Goal: Task Accomplishment & Management: Manage account settings

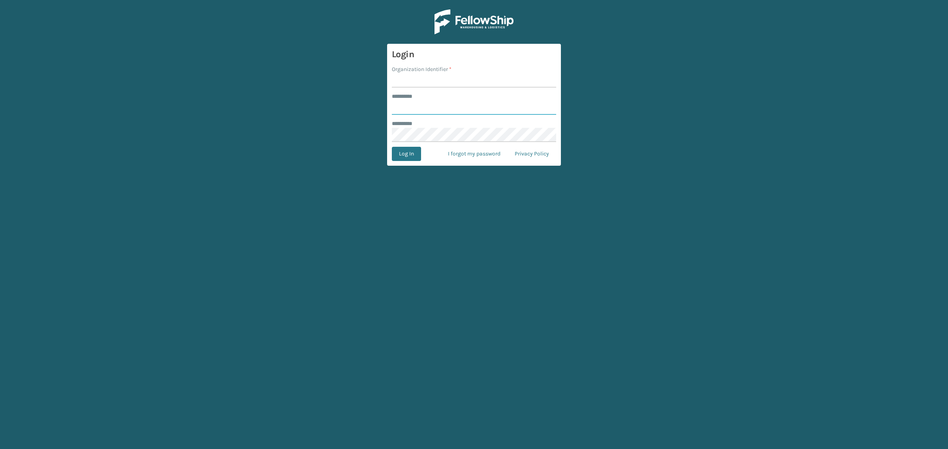
type input "**********"
click at [423, 73] on input "Organization Identifier *" at bounding box center [474, 80] width 164 height 14
type input "SuperAdminOrganization"
click at [404, 152] on button "Log In" at bounding box center [406, 154] width 29 height 14
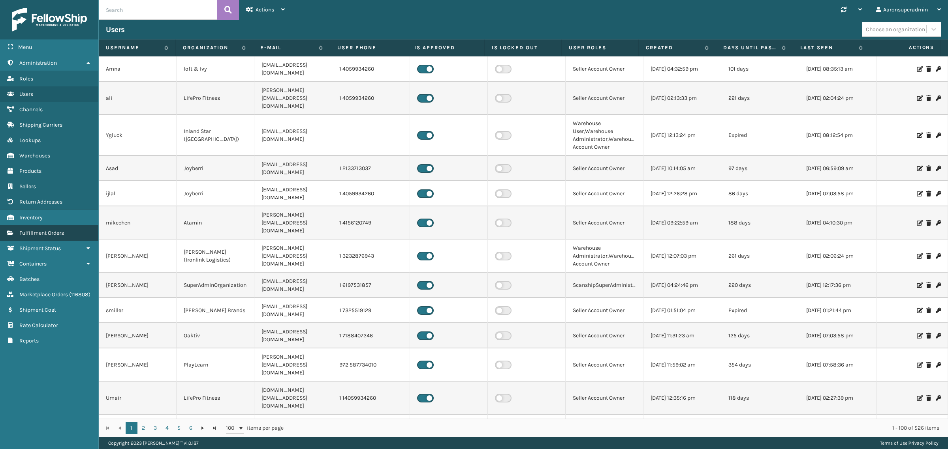
click at [42, 226] on link "Fulfillment Orders" at bounding box center [49, 233] width 98 height 15
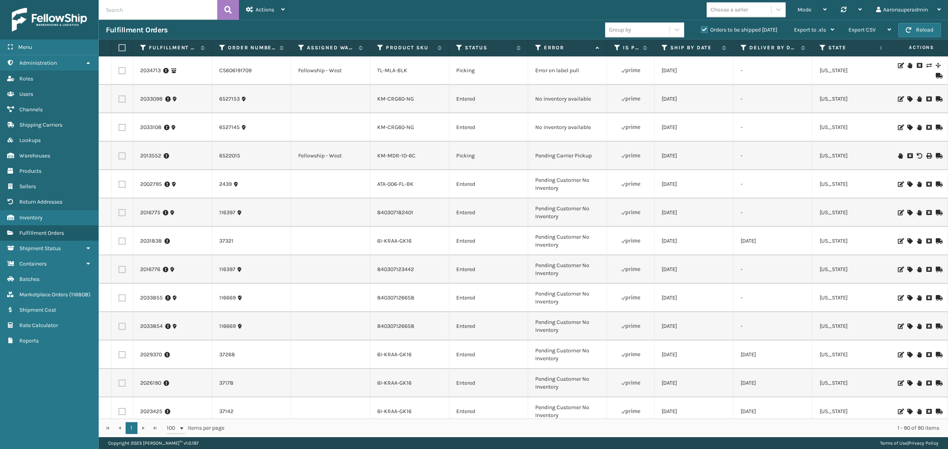
click at [143, 15] on input "text" at bounding box center [158, 10] width 118 height 20
paste input "2037048"
type input "2037048"
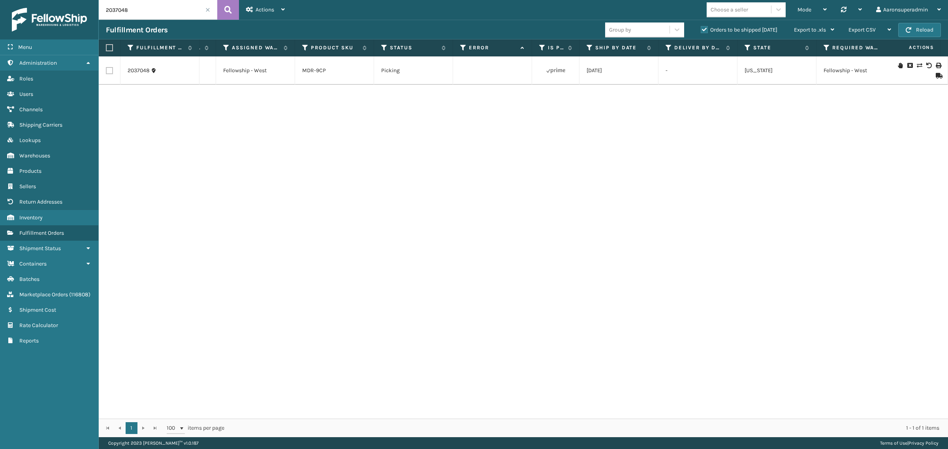
scroll to position [0, 58]
click at [208, 9] on span at bounding box center [207, 10] width 5 height 5
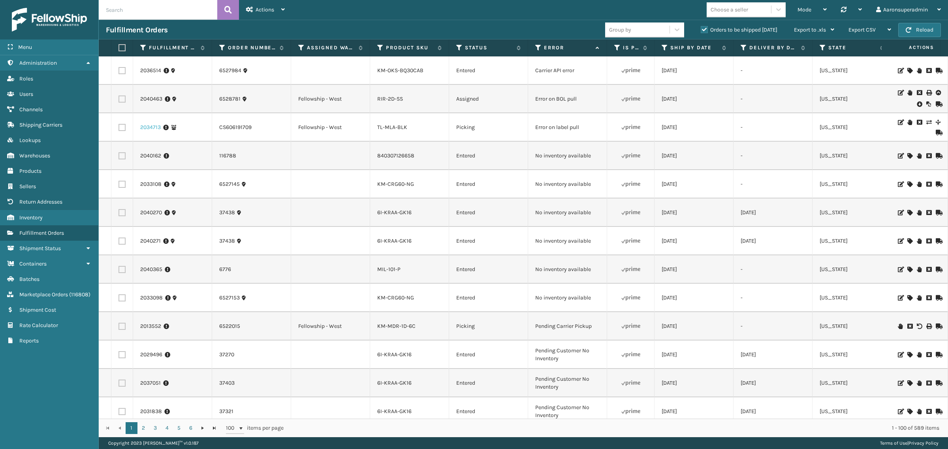
click at [153, 129] on link "2034713" at bounding box center [150, 128] width 21 height 8
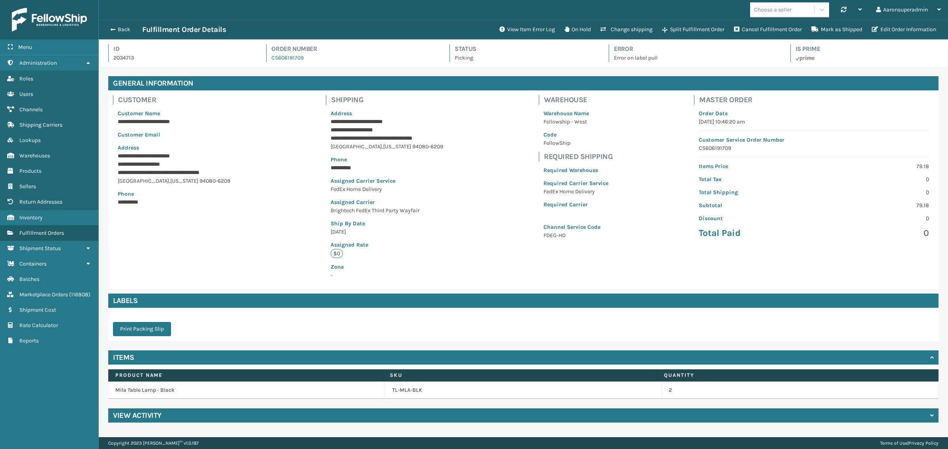
scroll to position [19, 849]
click at [880, 30] on button "Edit Order Information" at bounding box center [904, 30] width 74 height 16
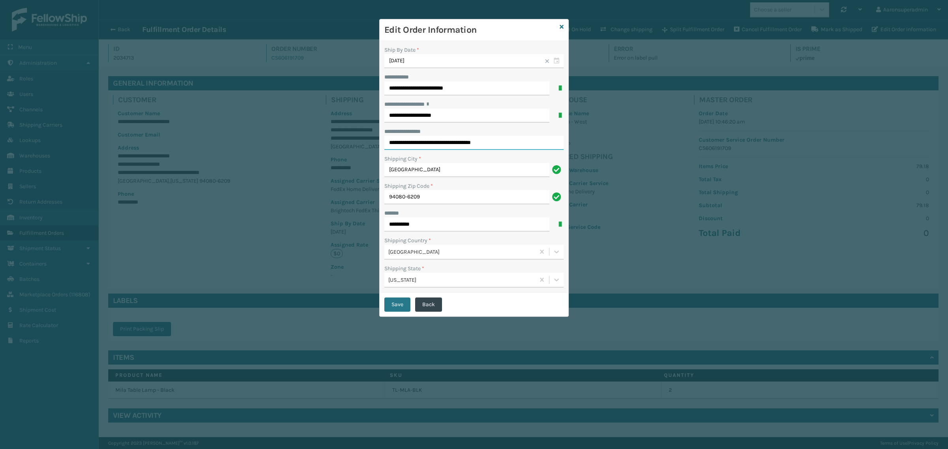
drag, startPoint x: 474, startPoint y: 145, endPoint x: 393, endPoint y: 145, distance: 81.4
click at [393, 145] on input "**********" at bounding box center [473, 143] width 179 height 14
type input "**********"
click button "Save" at bounding box center [397, 305] width 26 height 14
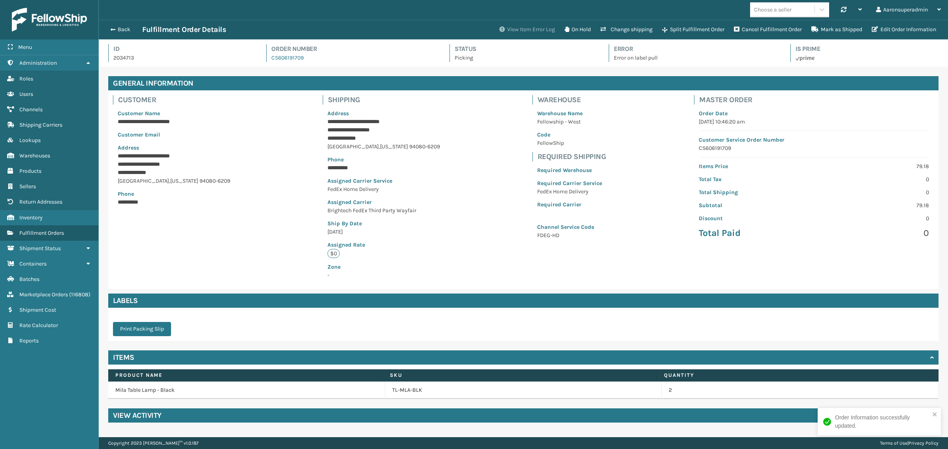
click at [500, 28] on button "View Item Error Log" at bounding box center [526, 30] width 65 height 16
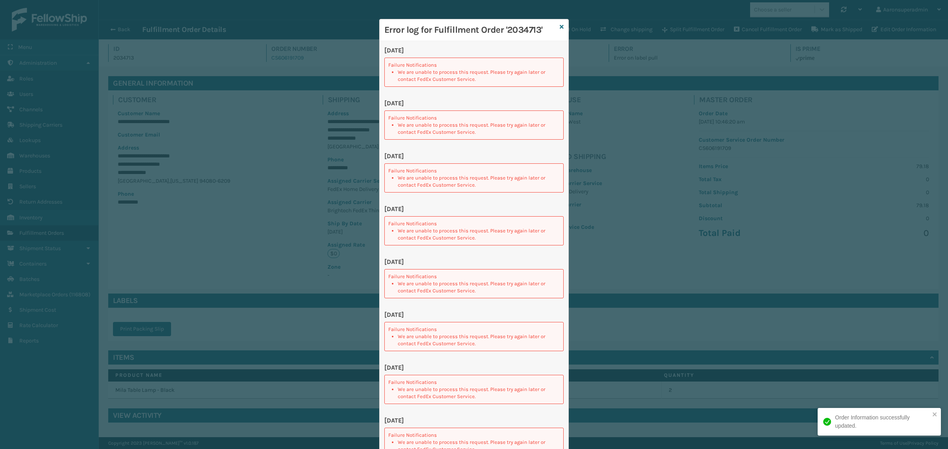
scroll to position [19, 0]
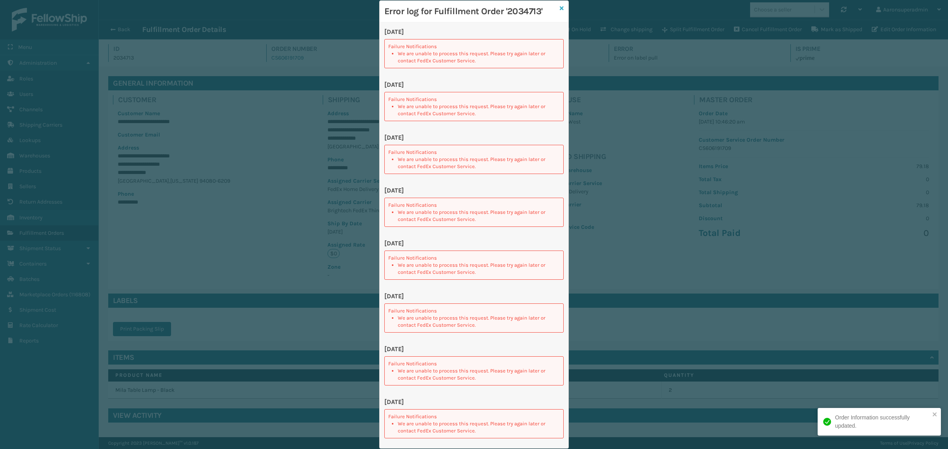
click at [560, 9] on icon at bounding box center [562, 9] width 4 height 6
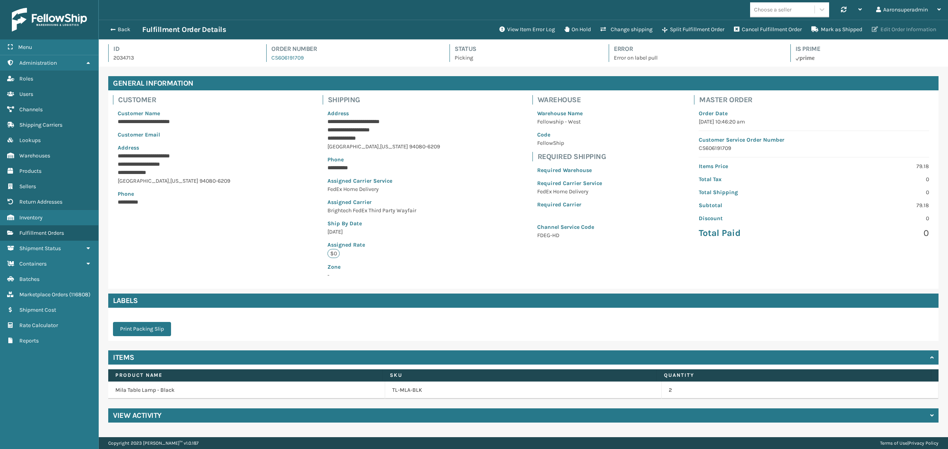
click at [903, 24] on button "Edit Order Information" at bounding box center [904, 30] width 74 height 16
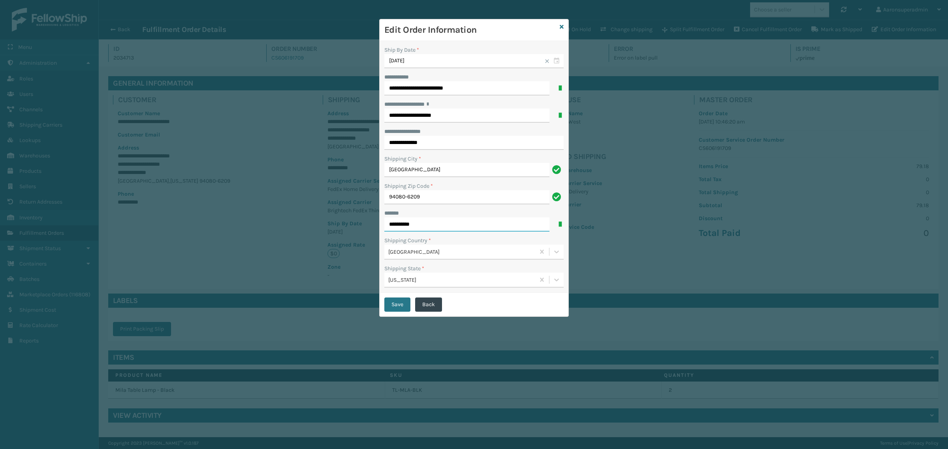
click at [420, 224] on input "**********" at bounding box center [466, 225] width 165 height 14
type input "**********"
click at [409, 302] on button "Save" at bounding box center [397, 305] width 26 height 14
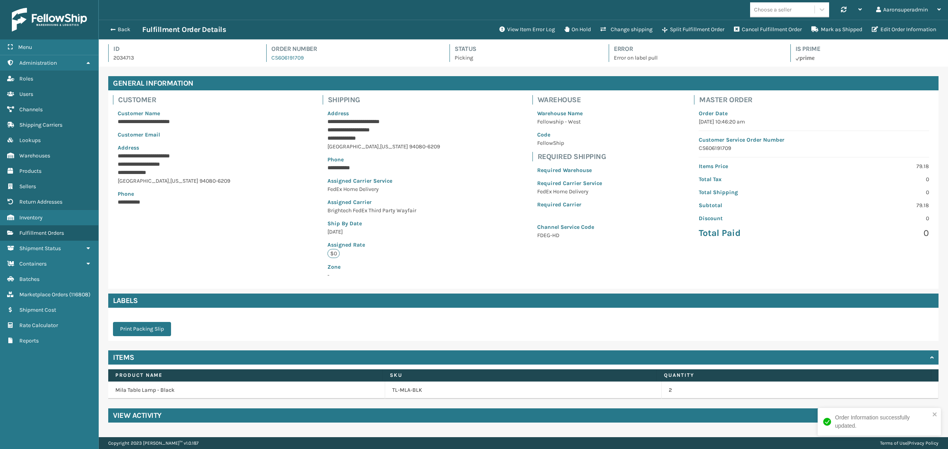
scroll to position [19, 849]
click at [571, 30] on button "On Hold" at bounding box center [578, 30] width 36 height 16
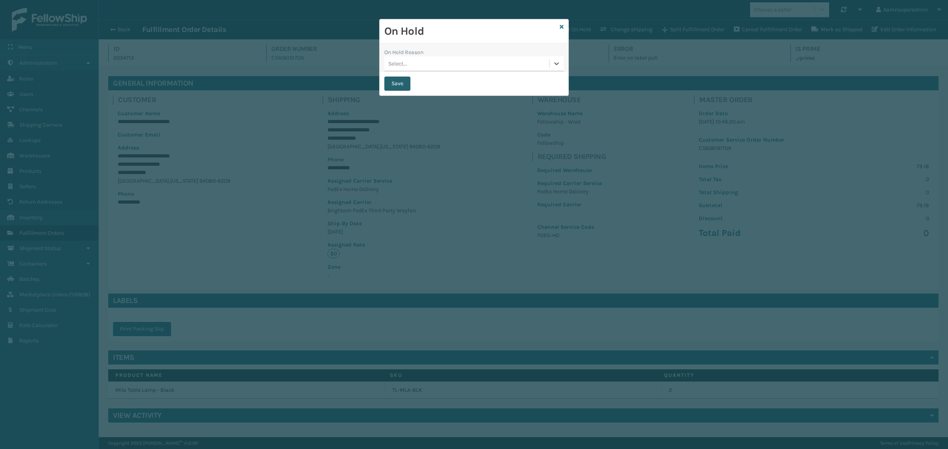
click at [407, 88] on button "Save" at bounding box center [397, 84] width 26 height 14
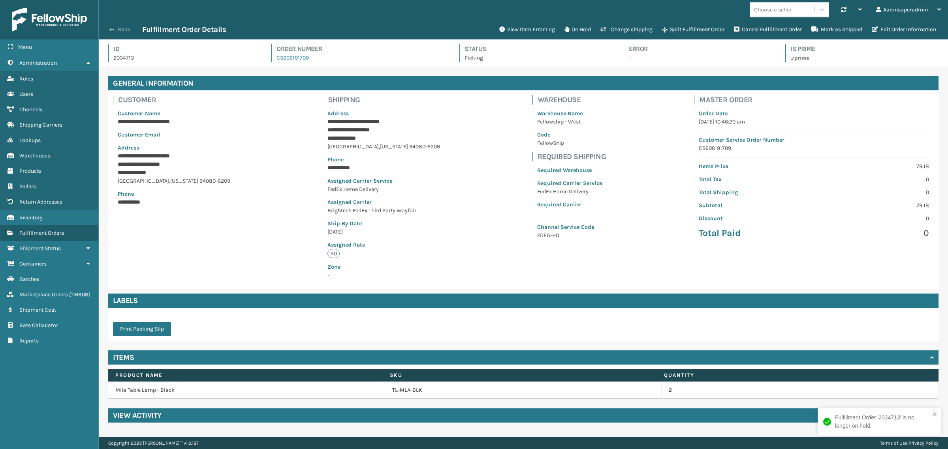
click at [117, 28] on button "Back" at bounding box center [124, 29] width 36 height 7
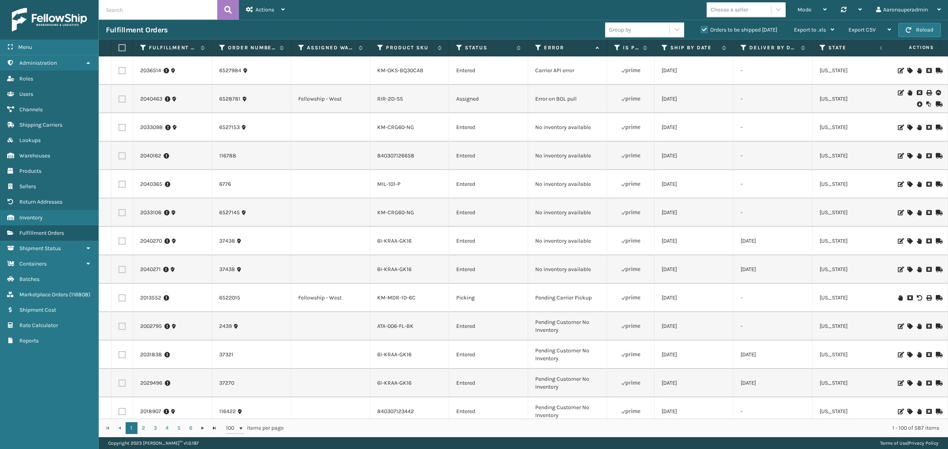
click at [917, 105] on icon at bounding box center [919, 104] width 5 height 8
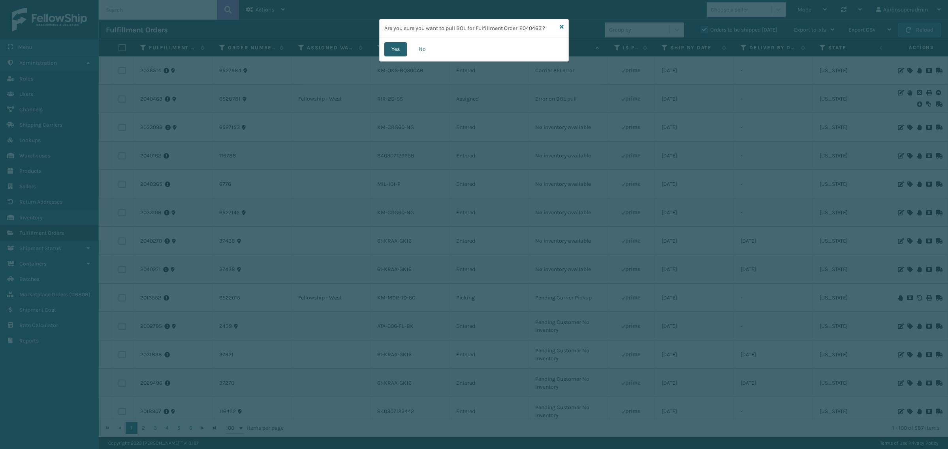
click at [403, 54] on button "Yes" at bounding box center [395, 49] width 23 height 14
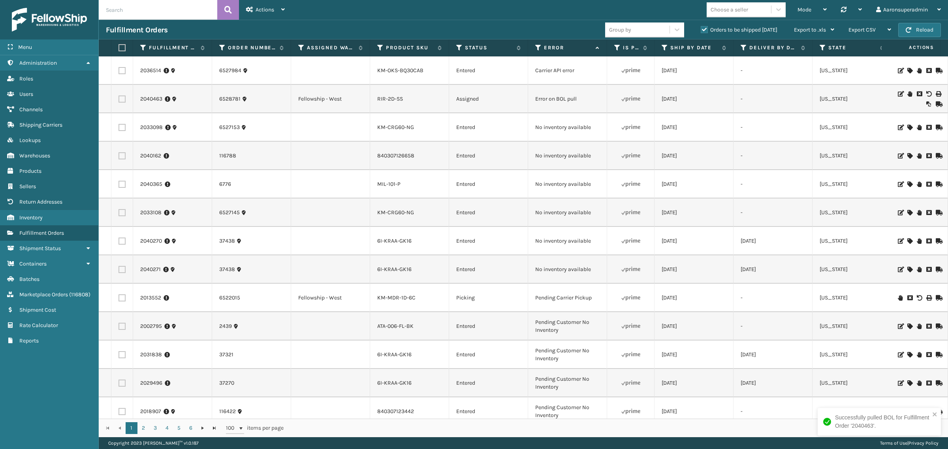
click at [907, 96] on icon at bounding box center [909, 94] width 5 height 6
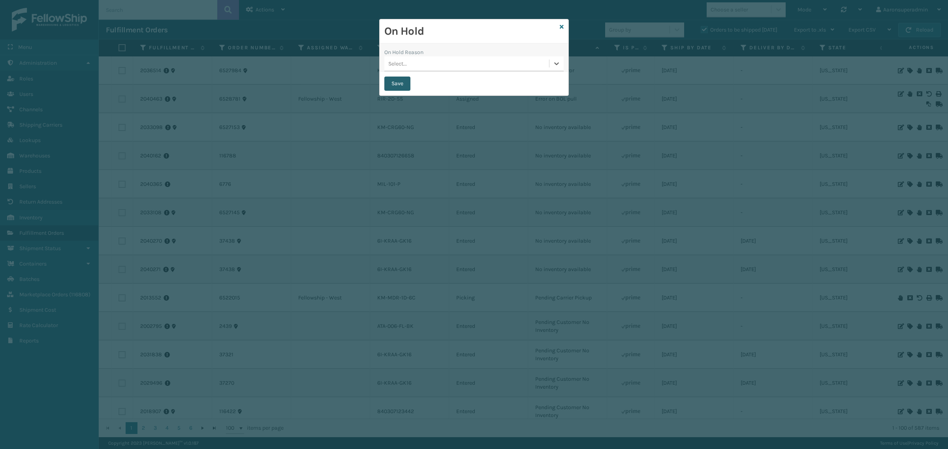
click at [403, 81] on button "Save" at bounding box center [397, 84] width 26 height 14
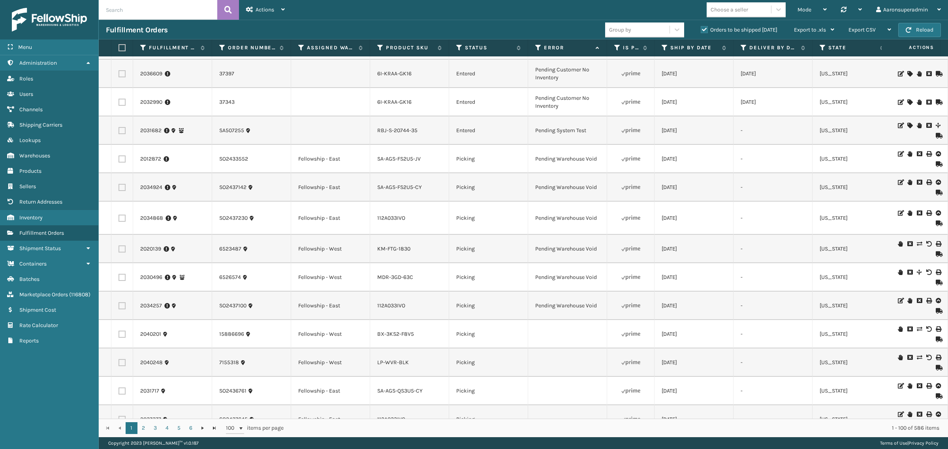
scroll to position [954, 0]
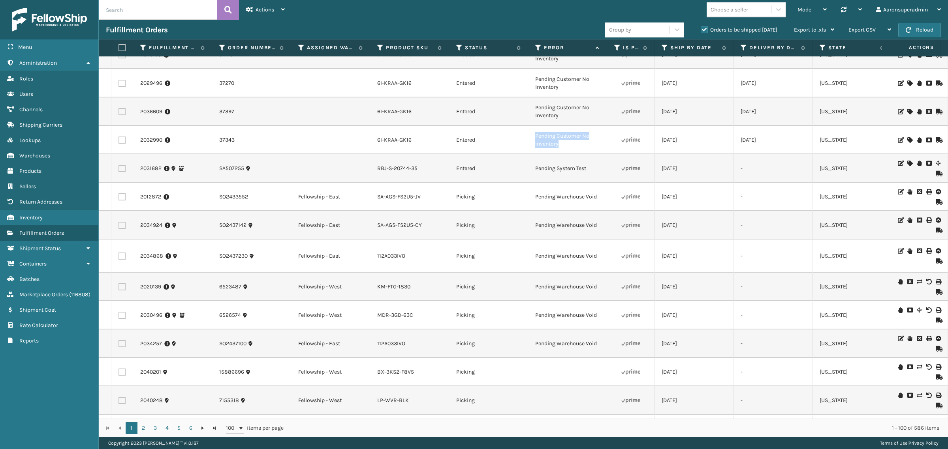
drag, startPoint x: 570, startPoint y: 151, endPoint x: 523, endPoint y: 135, distance: 50.0
copy tr "Pending Customer No Inventory"
click at [134, 11] on input "text" at bounding box center [158, 10] width 118 height 20
paste input "Pending Customer No Inventory"
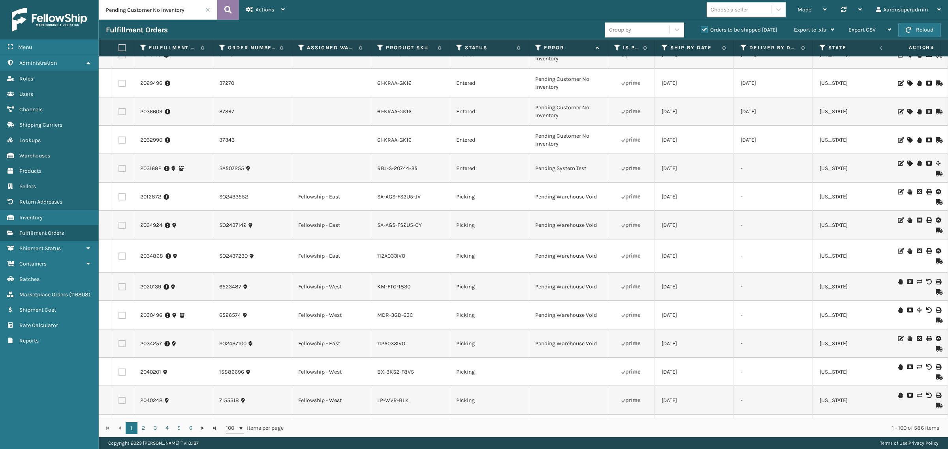
click at [228, 16] on button at bounding box center [228, 10] width 22 height 20
type input "Pending Customer No Inventory"
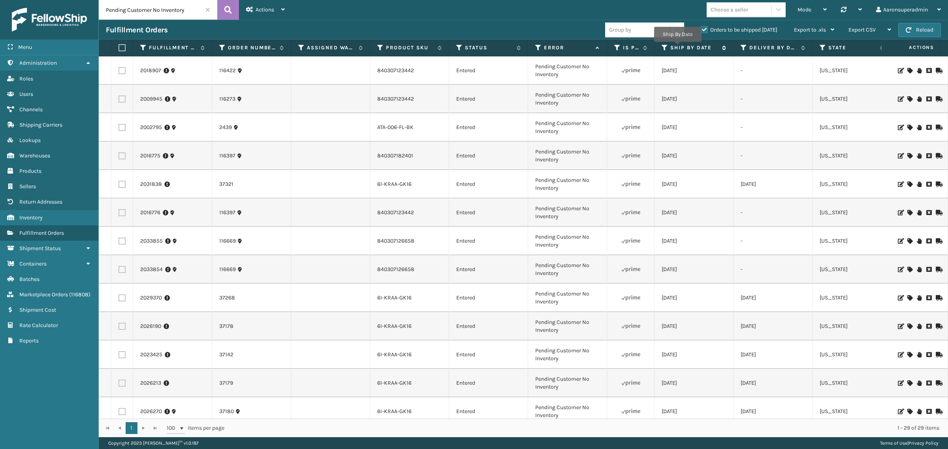
click at [678, 47] on label "Ship By Date" at bounding box center [694, 47] width 48 height 7
click at [118, 70] on label at bounding box center [121, 70] width 7 height 7
click at [118, 70] on input "checkbox" at bounding box center [118, 69] width 0 height 5
checkbox input "true"
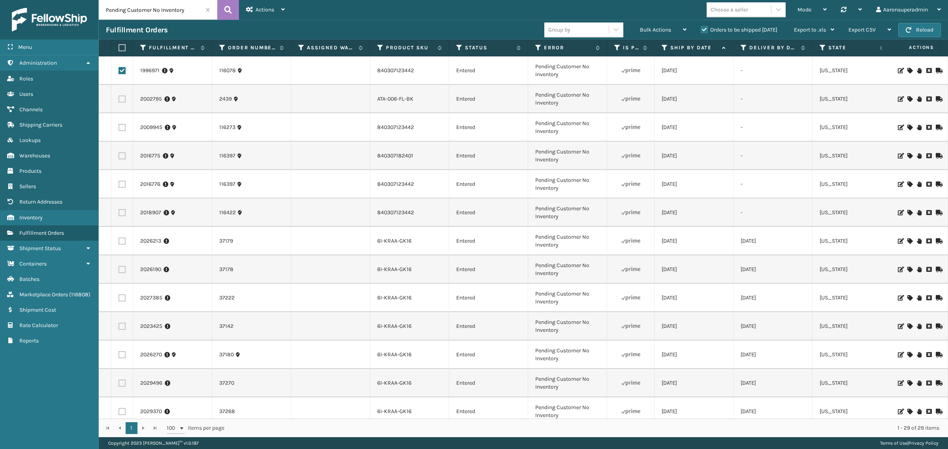
click at [120, 97] on label at bounding box center [121, 99] width 7 height 7
click at [119, 97] on input "checkbox" at bounding box center [118, 98] width 0 height 5
checkbox input "true"
click at [121, 126] on label at bounding box center [121, 127] width 7 height 7
click at [119, 126] on input "checkbox" at bounding box center [118, 126] width 0 height 5
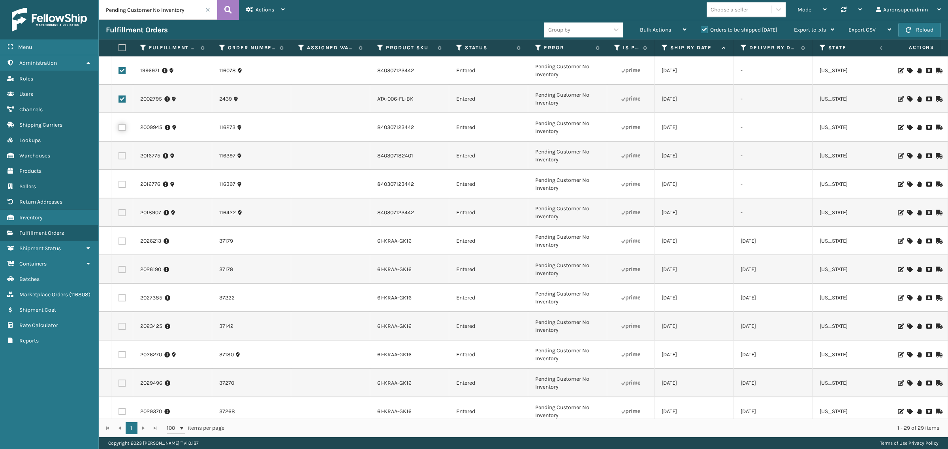
checkbox input "true"
click at [122, 160] on td at bounding box center [122, 156] width 22 height 28
click at [121, 182] on label at bounding box center [121, 184] width 7 height 7
click at [119, 182] on input "checkbox" at bounding box center [118, 183] width 0 height 5
checkbox input "true"
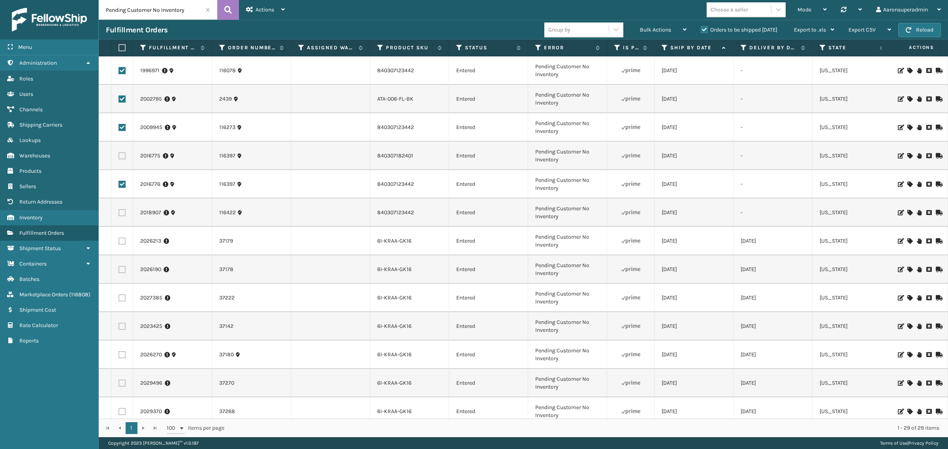
click at [122, 155] on label at bounding box center [121, 155] width 7 height 7
click at [119, 155] on input "checkbox" at bounding box center [118, 154] width 0 height 5
checkbox input "true"
click at [123, 210] on label at bounding box center [121, 212] width 7 height 7
click at [119, 210] on input "checkbox" at bounding box center [118, 211] width 0 height 5
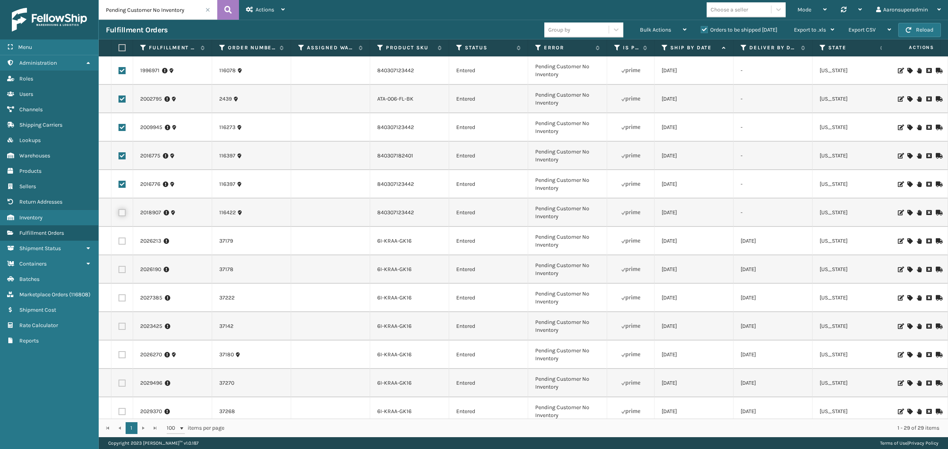
checkbox input "true"
click at [660, 30] on span "Bulk Actions" at bounding box center [655, 29] width 31 height 7
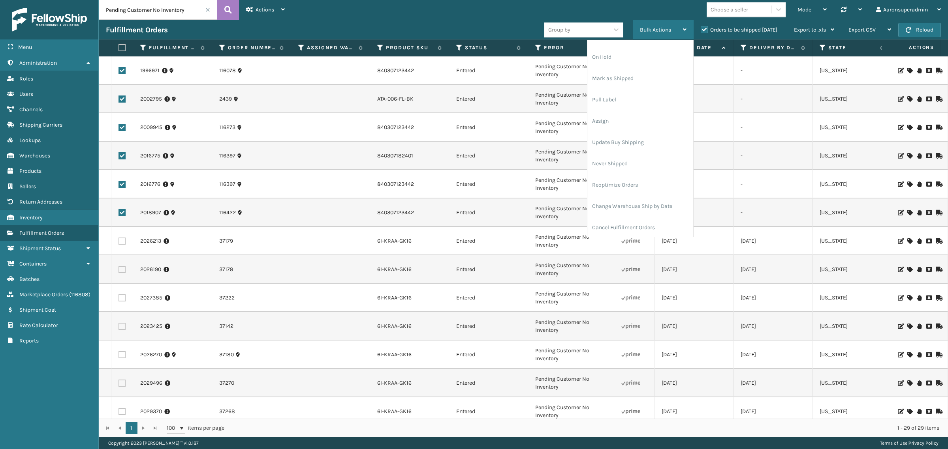
scroll to position [38, 0]
click at [617, 208] on li "Cancel Fulfillment Orders" at bounding box center [640, 204] width 106 height 21
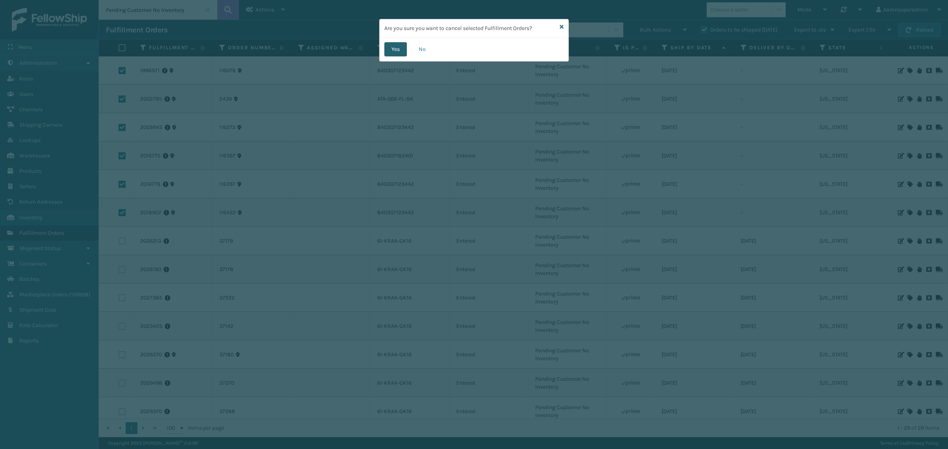
click at [396, 50] on button "Yes" at bounding box center [395, 49] width 23 height 14
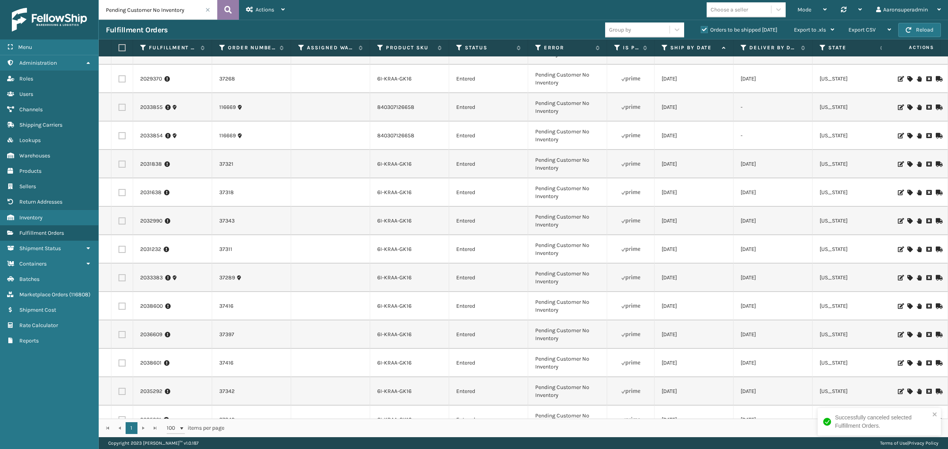
scroll to position [148, 0]
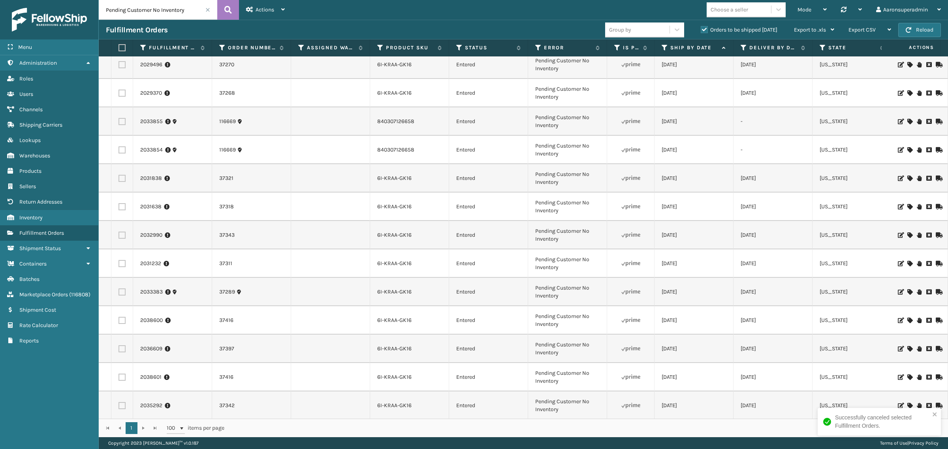
click at [206, 12] on span at bounding box center [207, 10] width 5 height 5
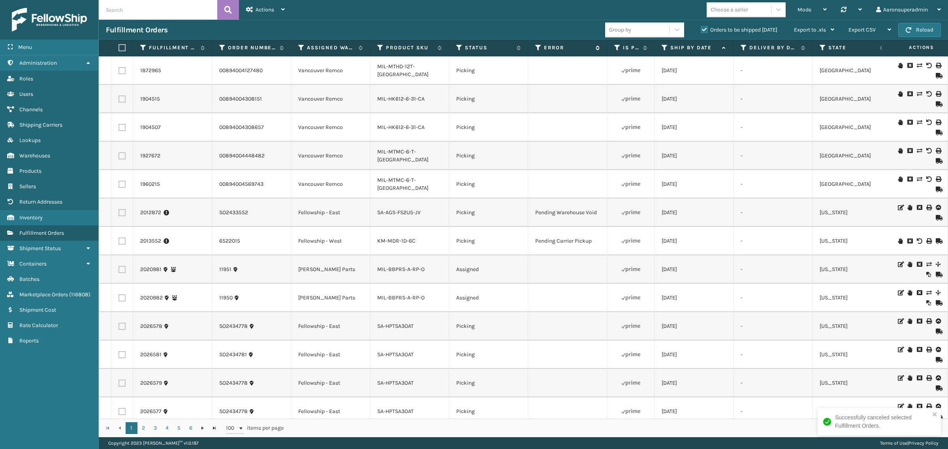
click at [557, 46] on label "Error" at bounding box center [568, 47] width 48 height 7
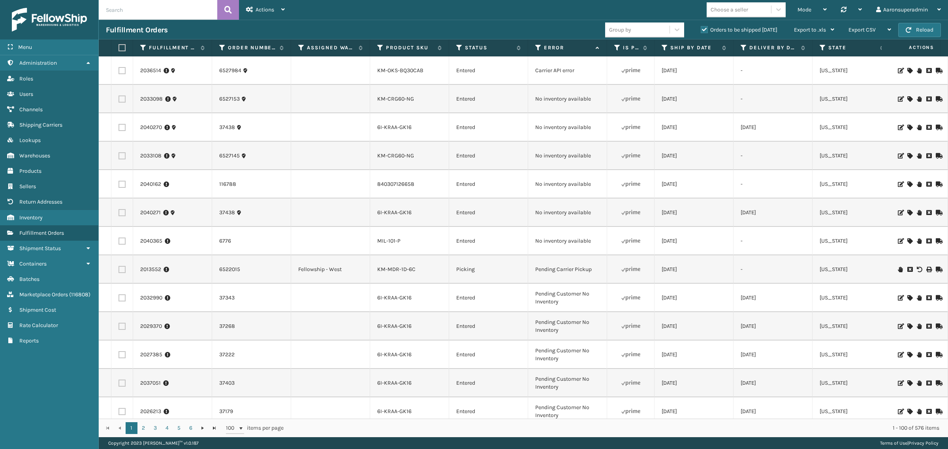
click at [158, 13] on input "text" at bounding box center [158, 10] width 118 height 20
paste input "2037048"
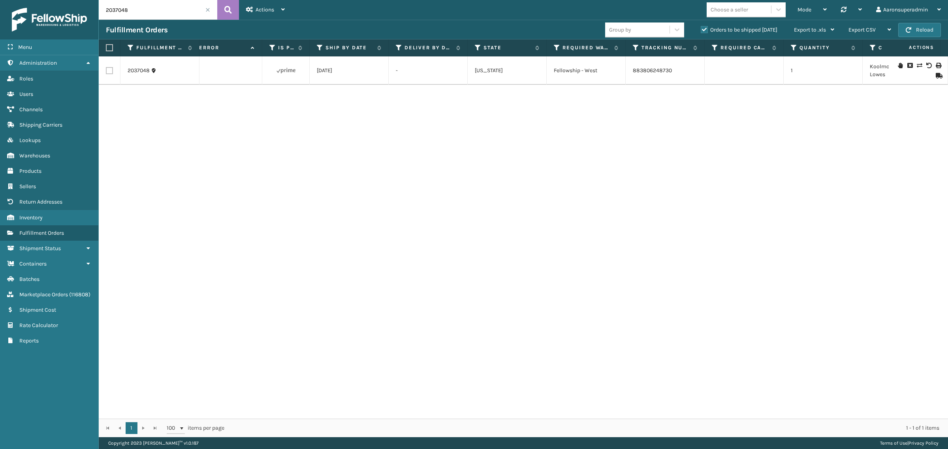
scroll to position [0, 346]
click at [936, 64] on icon at bounding box center [938, 66] width 5 height 6
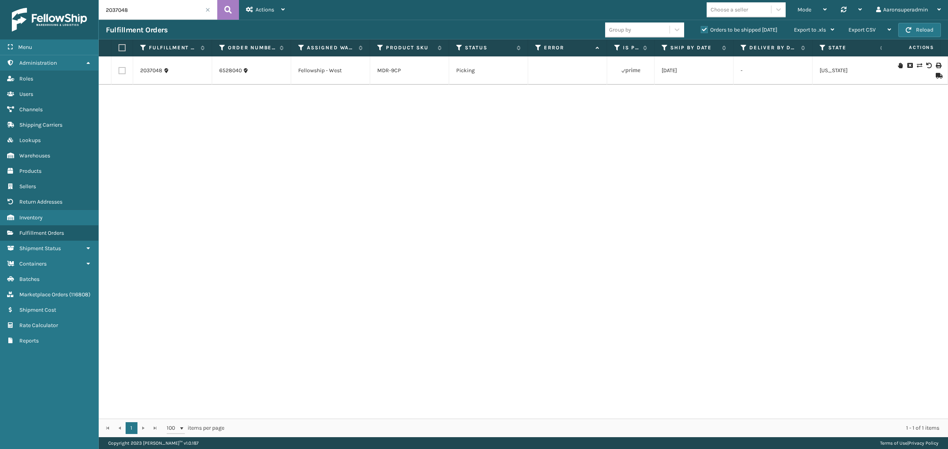
click at [172, 13] on input "2037048" at bounding box center [158, 10] width 118 height 20
paste input "6527984"
type input "6527984"
drag, startPoint x: 250, startPoint y: 76, endPoint x: 214, endPoint y: 76, distance: 35.9
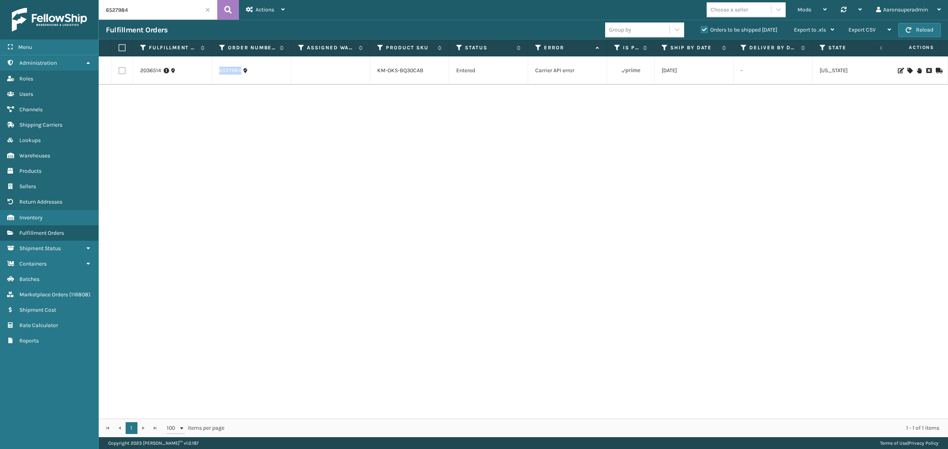
click at [214, 76] on td "6527984" at bounding box center [251, 70] width 79 height 28
click at [152, 72] on link "2036514" at bounding box center [150, 71] width 21 height 8
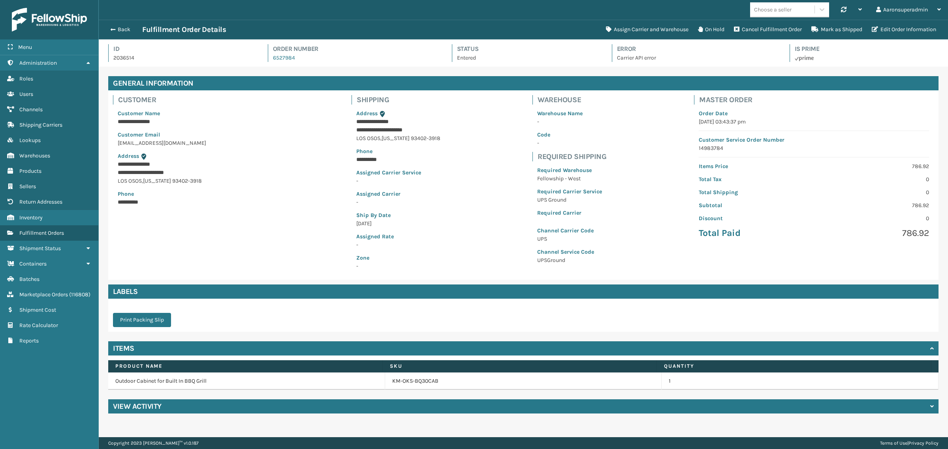
scroll to position [19, 849]
click at [121, 30] on button "Back" at bounding box center [124, 29] width 36 height 7
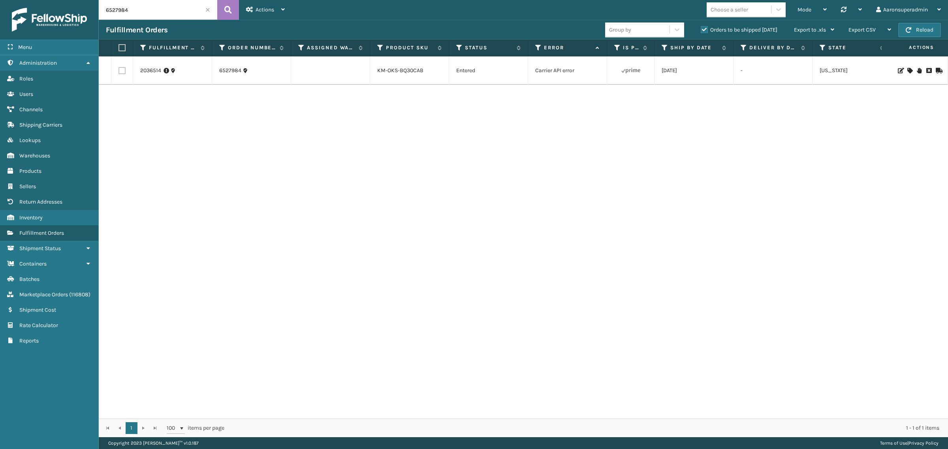
click at [155, 10] on input "6527984" at bounding box center [158, 10] width 118 height 20
click at [154, 10] on input "6527984" at bounding box center [158, 10] width 118 height 20
paste input "KM-CRG60-NG"
type input "KM-CRG60-NG"
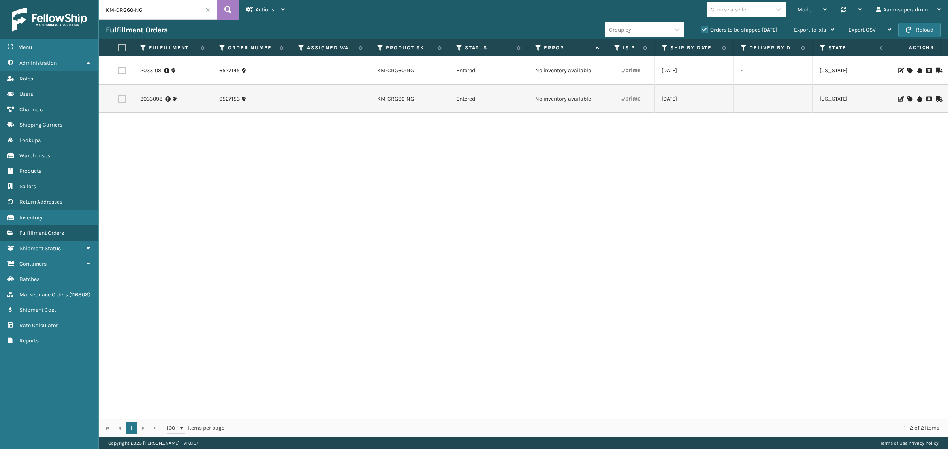
click at [208, 10] on span at bounding box center [207, 10] width 5 height 5
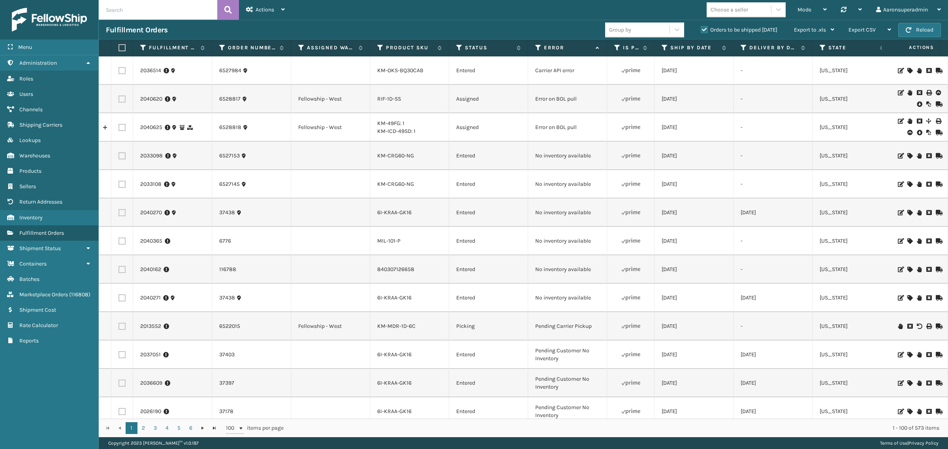
click at [917, 105] on icon at bounding box center [919, 104] width 5 height 8
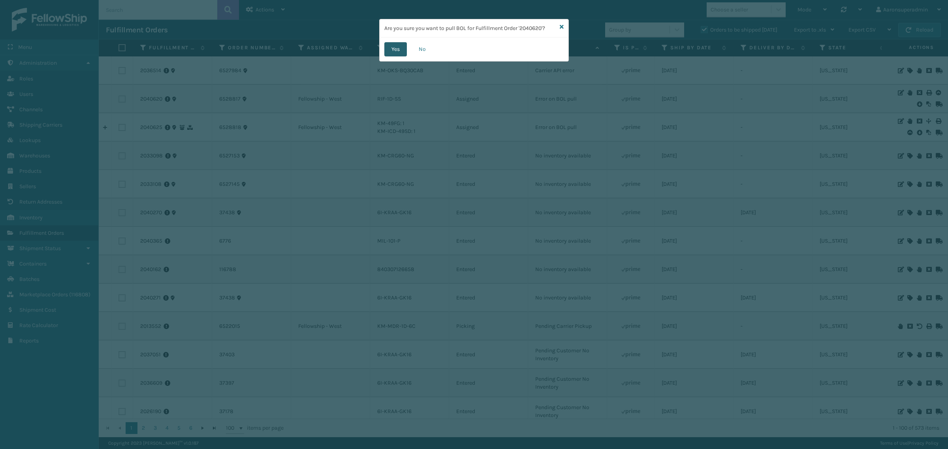
click at [400, 46] on button "Yes" at bounding box center [395, 49] width 23 height 14
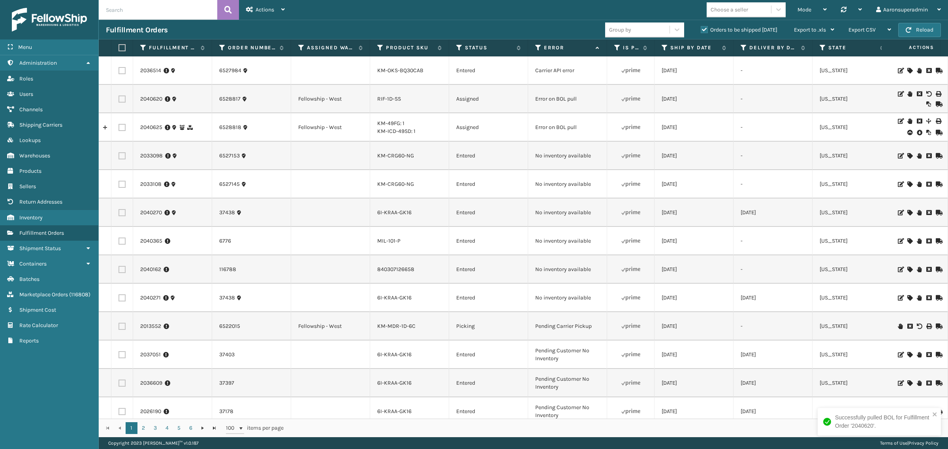
click at [917, 131] on icon at bounding box center [919, 133] width 5 height 8
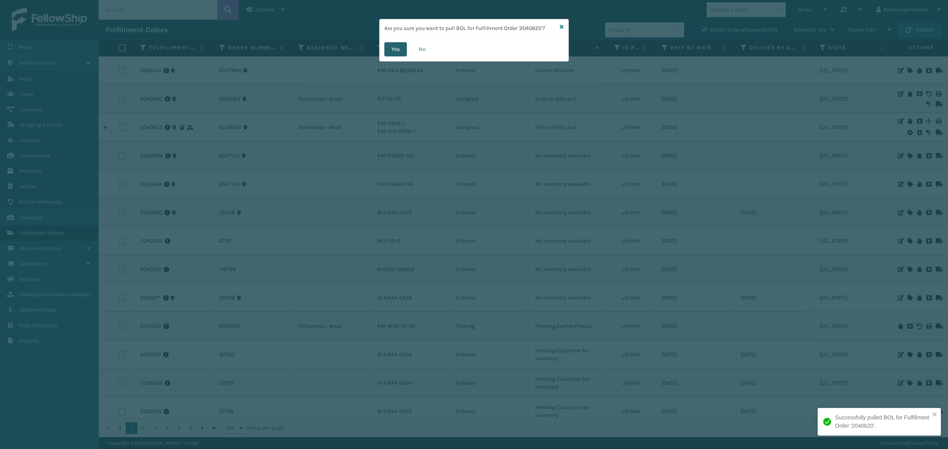
click at [391, 47] on button "Yes" at bounding box center [395, 49] width 23 height 14
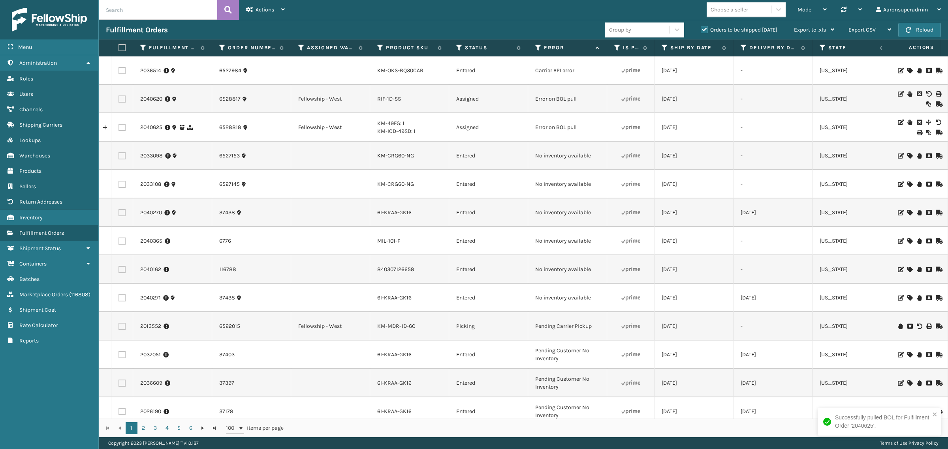
click at [122, 131] on label at bounding box center [121, 127] width 7 height 7
click at [119, 129] on input "checkbox" at bounding box center [118, 126] width 0 height 5
checkbox input "true"
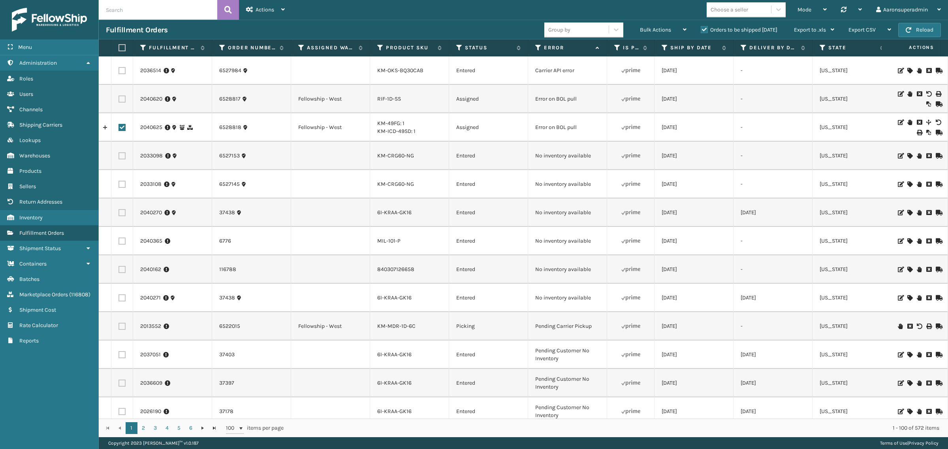
click at [119, 101] on label at bounding box center [121, 99] width 7 height 7
click at [119, 101] on input "checkbox" at bounding box center [118, 98] width 0 height 5
click at [653, 34] on div "Bulk Actions" at bounding box center [663, 30] width 47 height 20
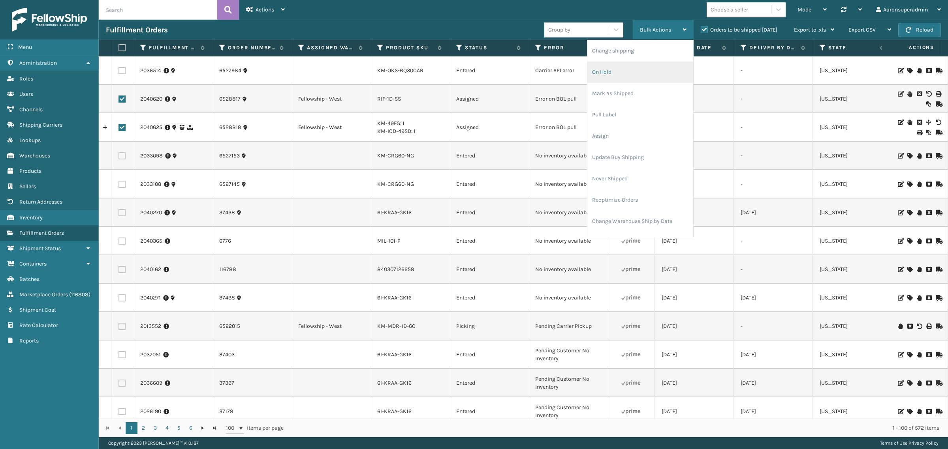
click at [615, 79] on li "On Hold" at bounding box center [640, 72] width 106 height 21
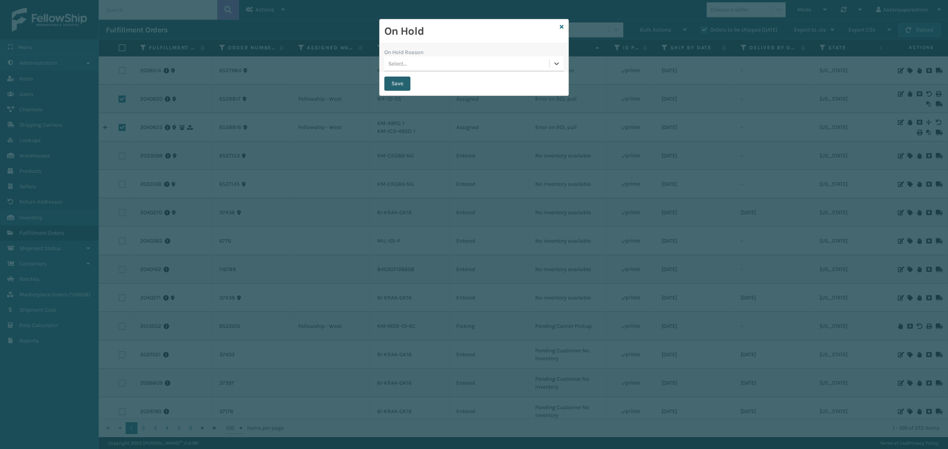
click at [401, 81] on button "Save" at bounding box center [397, 84] width 26 height 14
checkbox input "false"
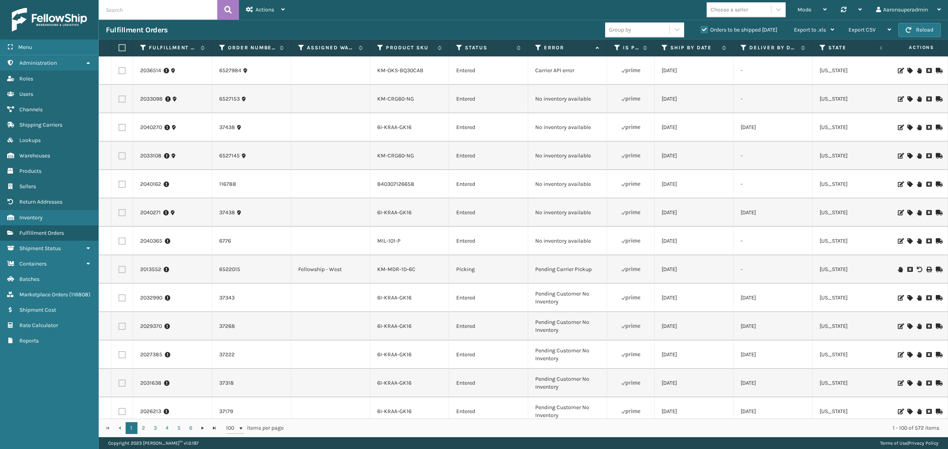
click at [907, 242] on icon at bounding box center [909, 242] width 5 height 6
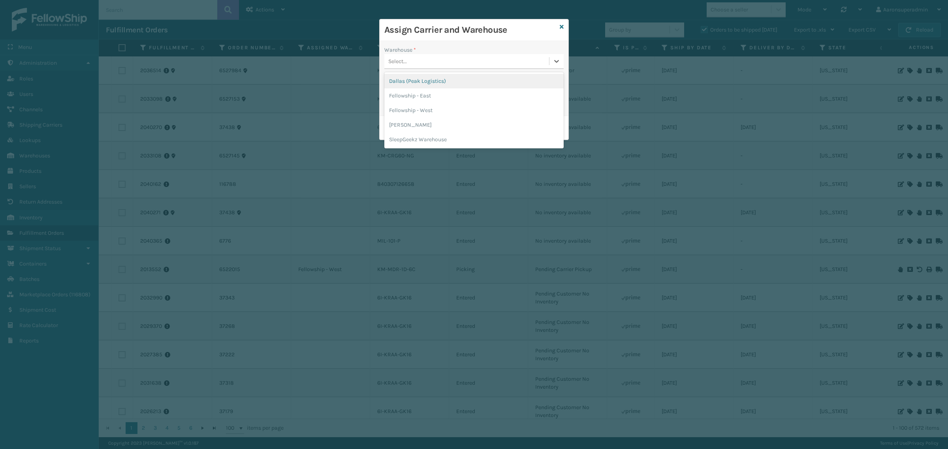
click at [398, 62] on div "Select..." at bounding box center [397, 61] width 19 height 8
click at [421, 125] on div "[PERSON_NAME]" at bounding box center [473, 125] width 179 height 15
click at [439, 108] on div "Warehouse * [PERSON_NAME] Carrier Service * The Assigned Carrier Service is req…" at bounding box center [474, 83] width 189 height 85
click at [437, 104] on div "Select..." at bounding box center [466, 98] width 165 height 13
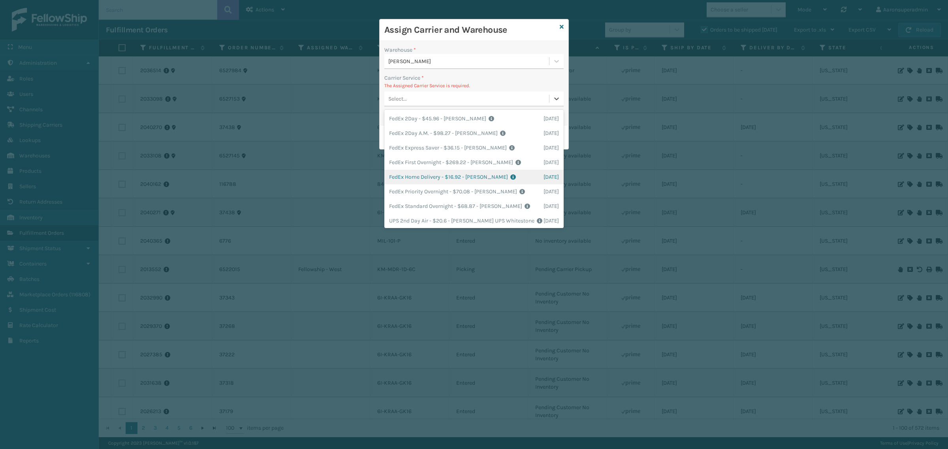
drag, startPoint x: 413, startPoint y: 173, endPoint x: 380, endPoint y: 134, distance: 51.0
click at [412, 173] on div "FedEx Home Delivery - $16.92 - [PERSON_NAME] FedEx Shipping Cost $14.84 Surplus…" at bounding box center [473, 177] width 179 height 15
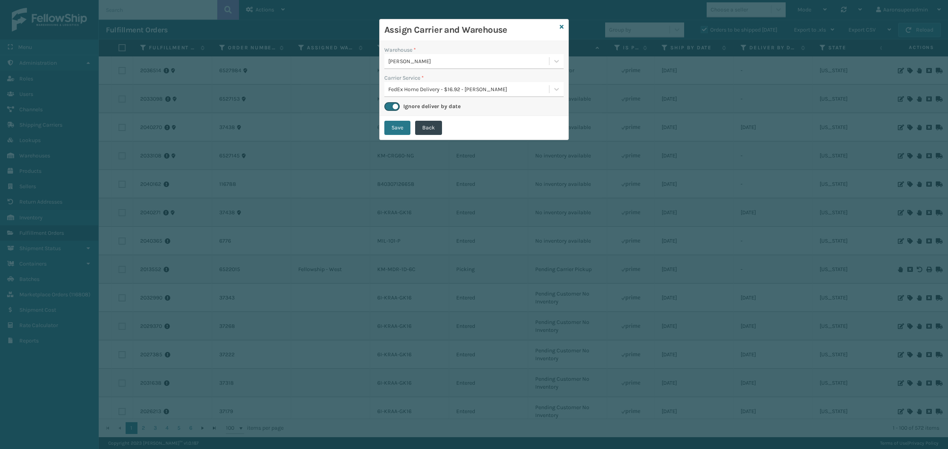
click at [390, 131] on button "Save" at bounding box center [397, 128] width 26 height 14
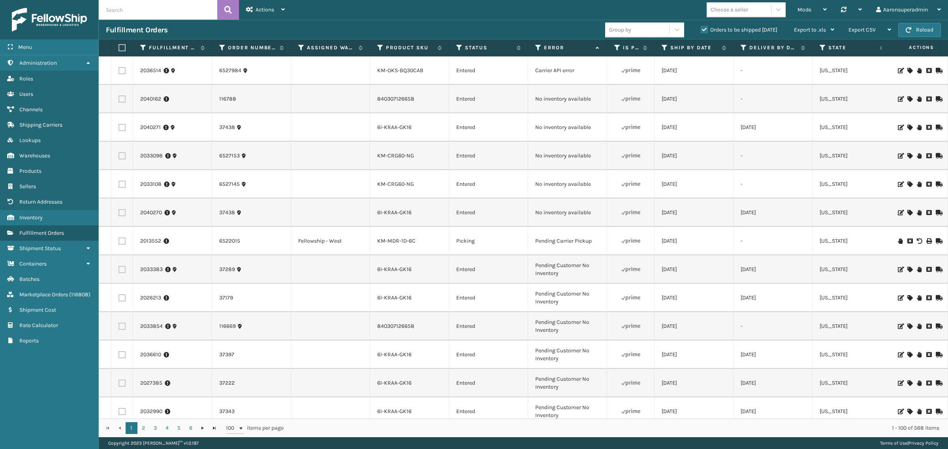
click at [157, 4] on input "text" at bounding box center [158, 10] width 118 height 20
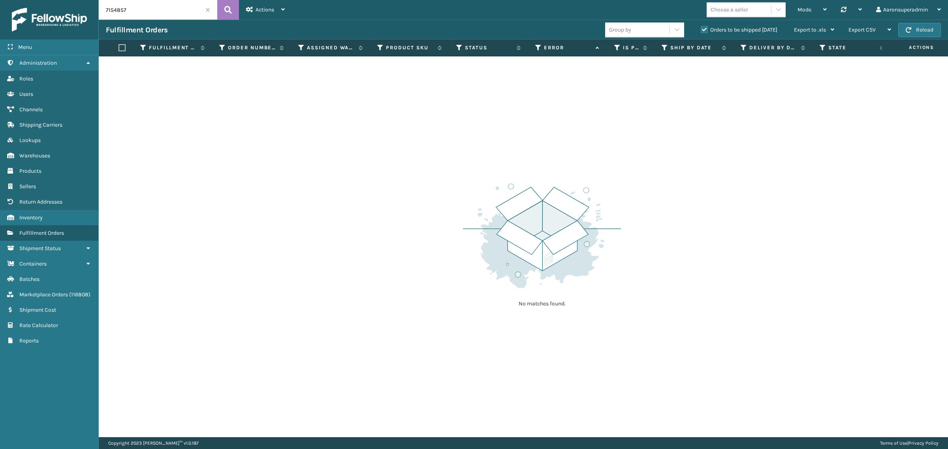
click at [706, 32] on label "Orders to be shipped [DATE]" at bounding box center [739, 29] width 77 height 7
click at [701, 30] on input "Orders to be shipped [DATE]" at bounding box center [701, 27] width 0 height 5
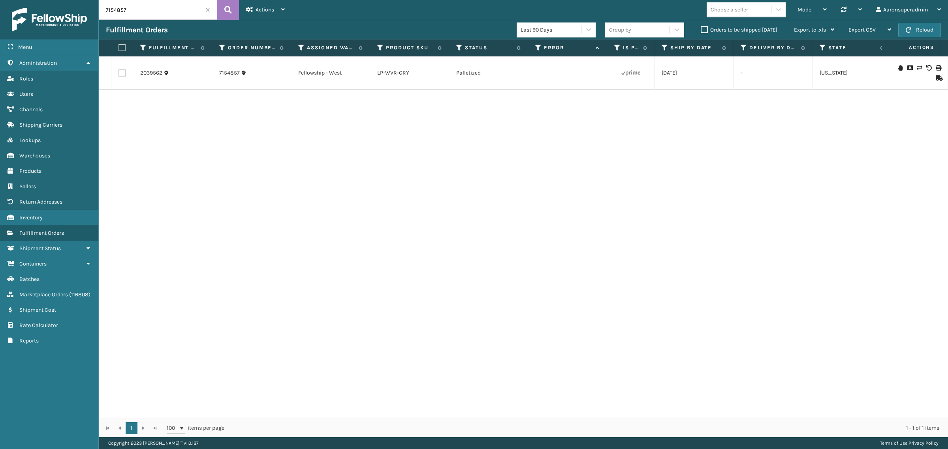
click at [703, 32] on label "Orders to be shipped [DATE]" at bounding box center [739, 29] width 77 height 7
click at [701, 30] on input "Orders to be shipped [DATE]" at bounding box center [701, 27] width 0 height 5
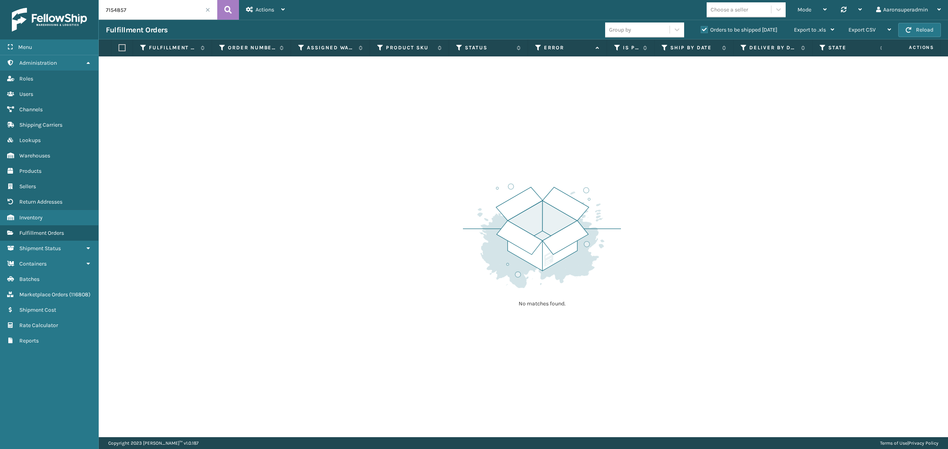
click at [180, 14] on input "7154857" at bounding box center [158, 10] width 118 height 20
paste input "2037048"
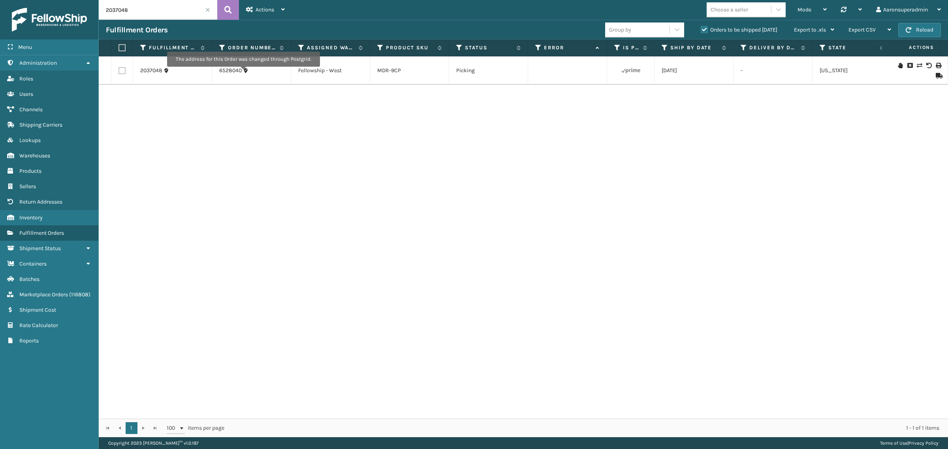
drag, startPoint x: 250, startPoint y: 70, endPoint x: 243, endPoint y: 72, distance: 7.6
click at [243, 72] on div "6528040" at bounding box center [251, 71] width 64 height 8
drag, startPoint x: 889, startPoint y: 66, endPoint x: 284, endPoint y: 82, distance: 605.7
click at [417, 99] on div "2037048 6528040 Fellowship - West MDR-9CP Picking [DATE] - [US_STATE] Fellowshi…" at bounding box center [523, 237] width 849 height 363
drag, startPoint x: 226, startPoint y: 73, endPoint x: 212, endPoint y: 75, distance: 13.6
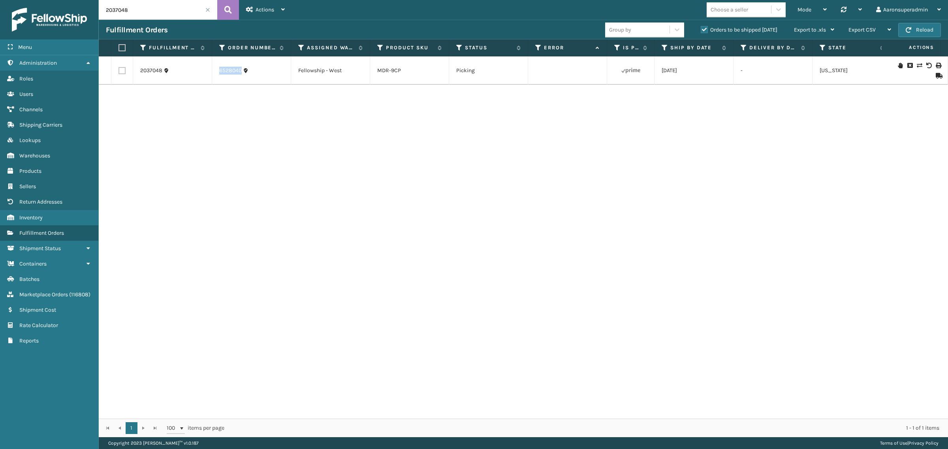
click at [212, 75] on td "6528040" at bounding box center [251, 70] width 79 height 28
copy link "6528040"
click at [917, 66] on icon at bounding box center [919, 66] width 5 height 6
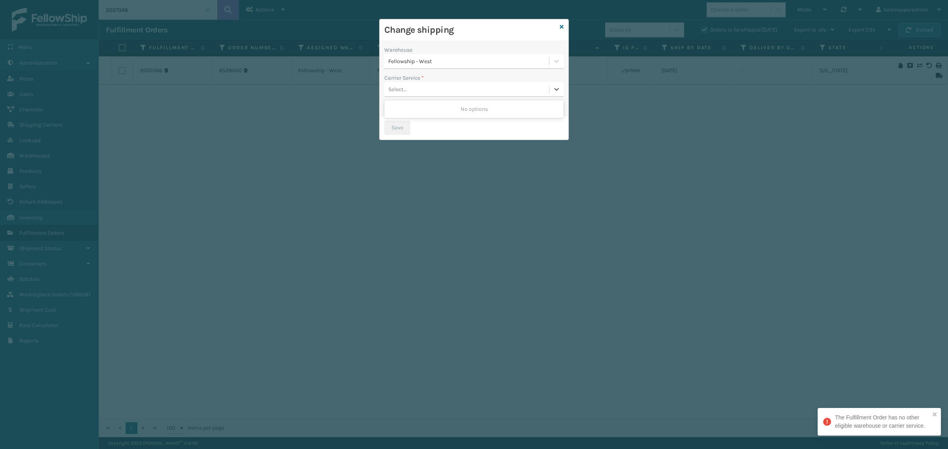
click at [416, 91] on div "Select..." at bounding box center [466, 89] width 165 height 13
drag, startPoint x: 415, startPoint y: 103, endPoint x: 421, endPoint y: 99, distance: 7.0
click at [416, 103] on div "No options" at bounding box center [473, 109] width 179 height 15
click at [425, 89] on div "Select..." at bounding box center [466, 89] width 165 height 13
click at [435, 84] on div "Select..." at bounding box center [466, 89] width 165 height 13
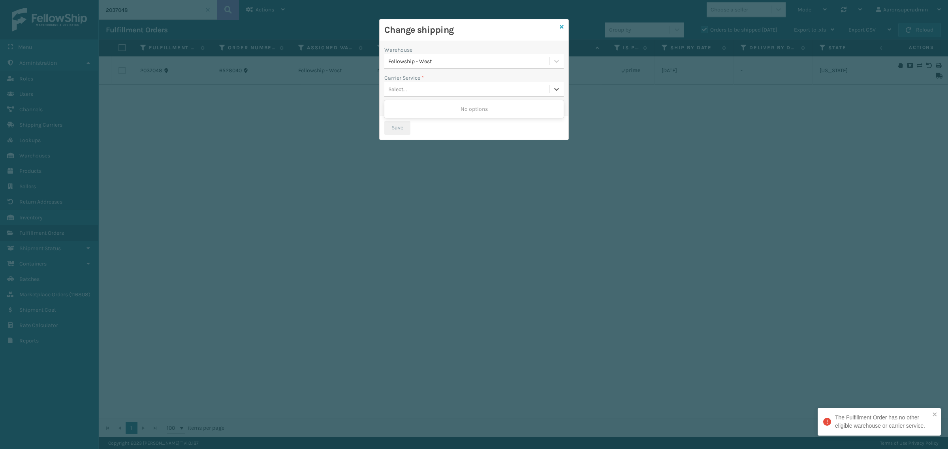
click at [563, 26] on icon at bounding box center [562, 27] width 4 height 6
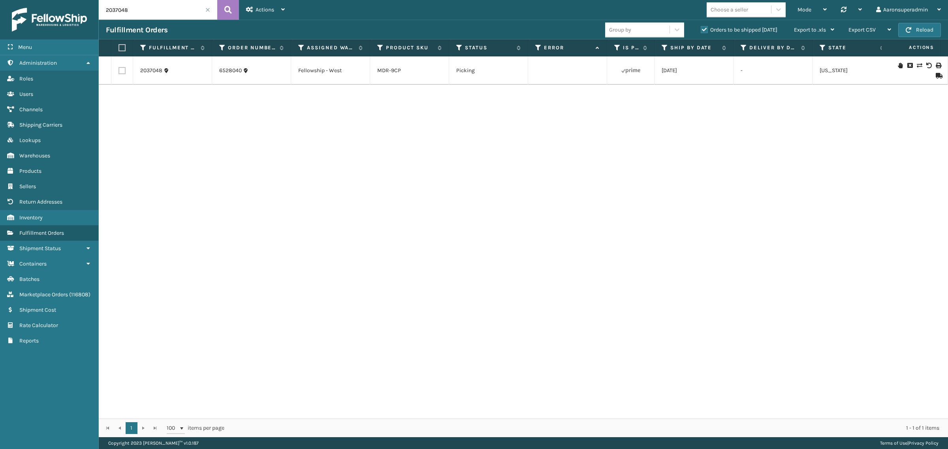
click at [129, 12] on input "2037048" at bounding box center [158, 10] width 118 height 20
paste input "KM-CRG60-NG"
type input "KM-CRG60-NG"
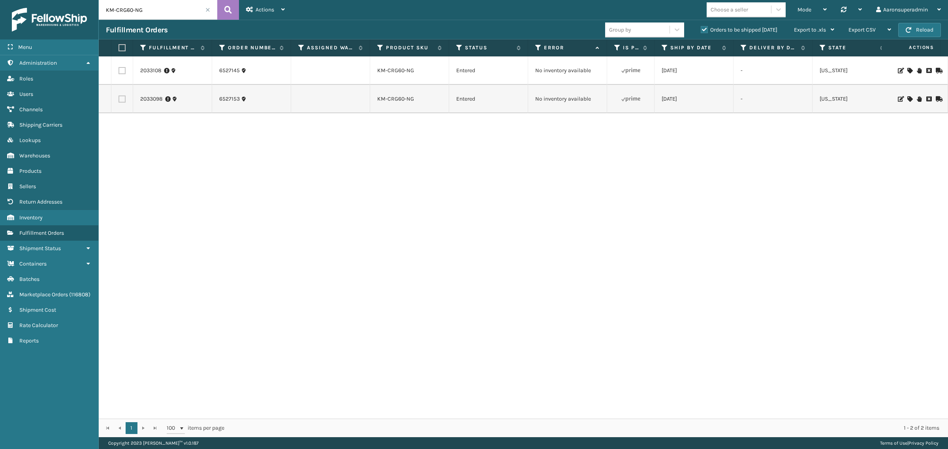
drag, startPoint x: 250, startPoint y: 411, endPoint x: 258, endPoint y: 415, distance: 9.0
click at [252, 411] on div "2033108 6527145 KM-CRG60-NG Entered No inventory available [DATE] - [US_STATE] …" at bounding box center [523, 237] width 849 height 363
click at [390, 72] on link "KM-CRG60-NG" at bounding box center [395, 70] width 37 height 7
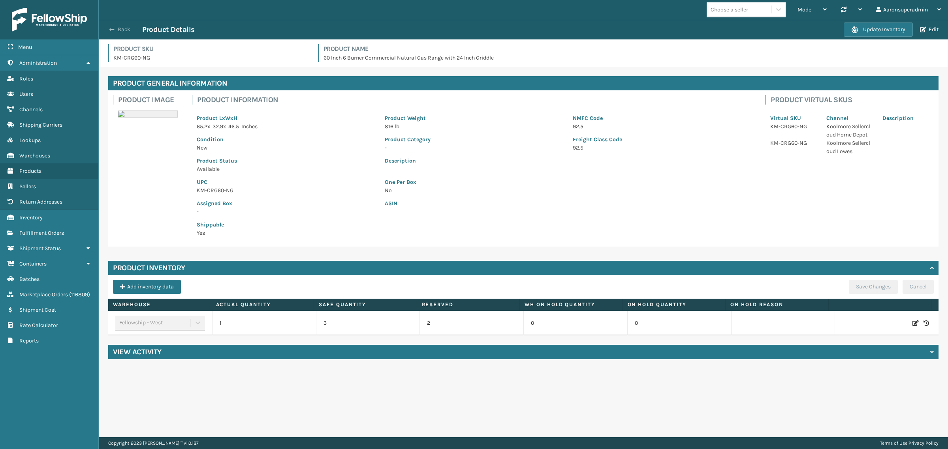
click at [121, 29] on button "Back" at bounding box center [124, 29] width 36 height 7
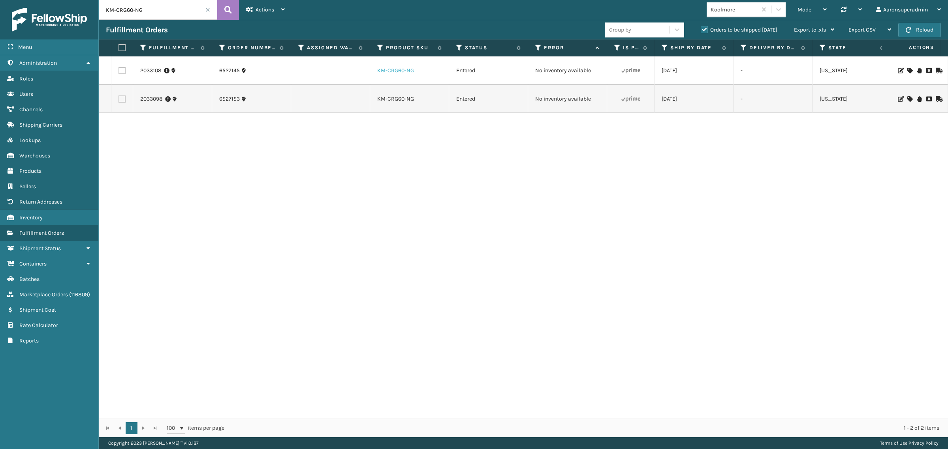
click at [386, 70] on link "KM-CRG60-NG" at bounding box center [395, 70] width 37 height 7
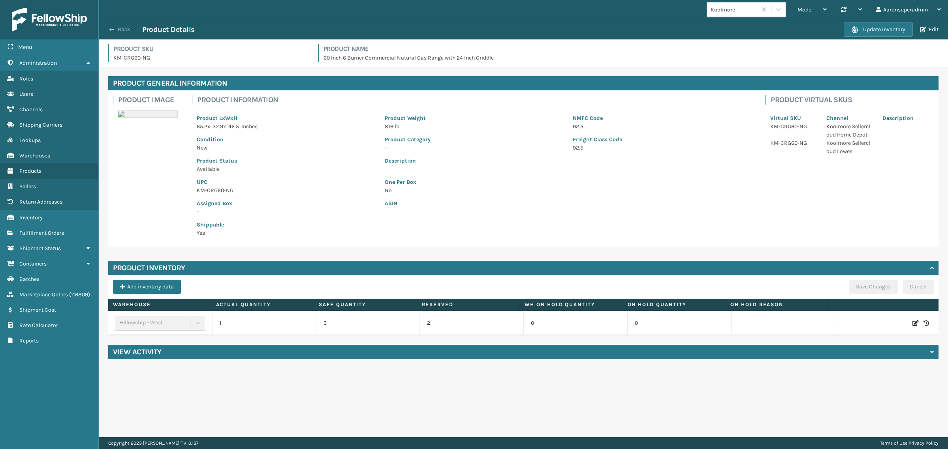
click at [109, 30] on span "button" at bounding box center [111, 30] width 5 height 6
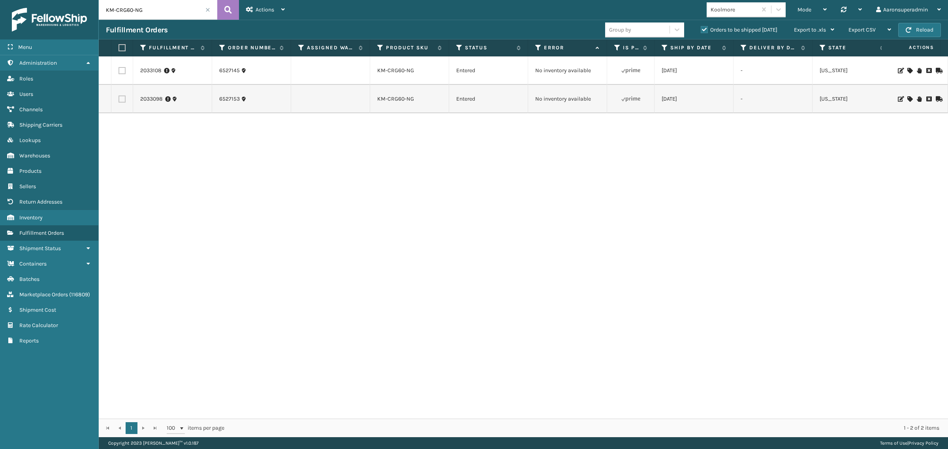
click at [150, 17] on input "KM-CRG60-NG" at bounding box center [158, 10] width 118 height 20
click at [150, 16] on input "KM-CRG60-NG" at bounding box center [158, 10] width 118 height 20
click at [151, 16] on input "KM-CRG60-NG" at bounding box center [158, 10] width 118 height 20
paste input "6527984"
type input "6527984"
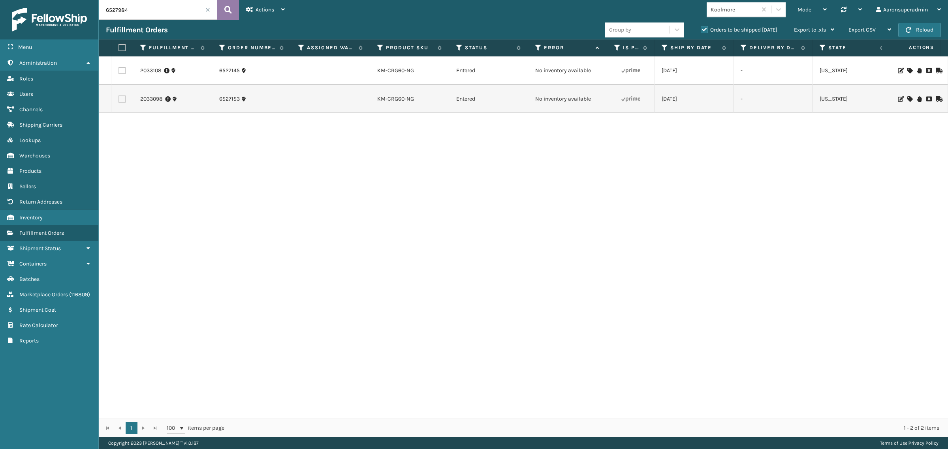
click at [222, 9] on button at bounding box center [228, 10] width 22 height 20
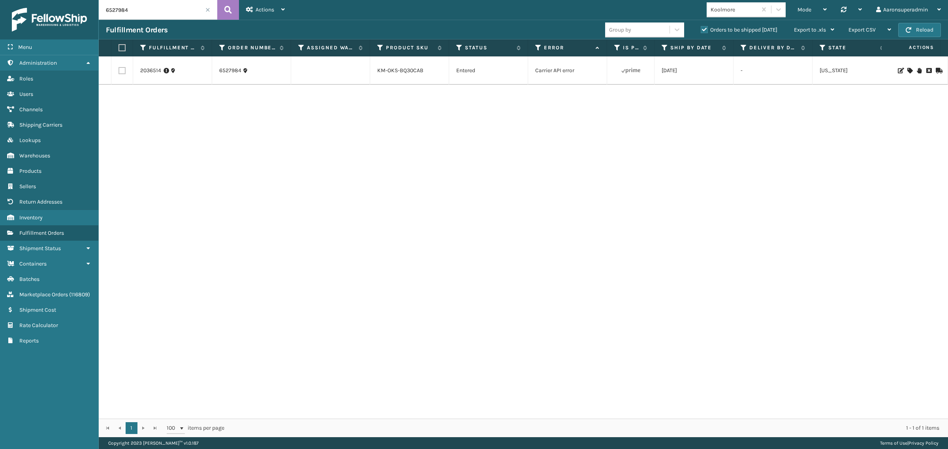
click at [907, 69] on icon at bounding box center [909, 71] width 5 height 6
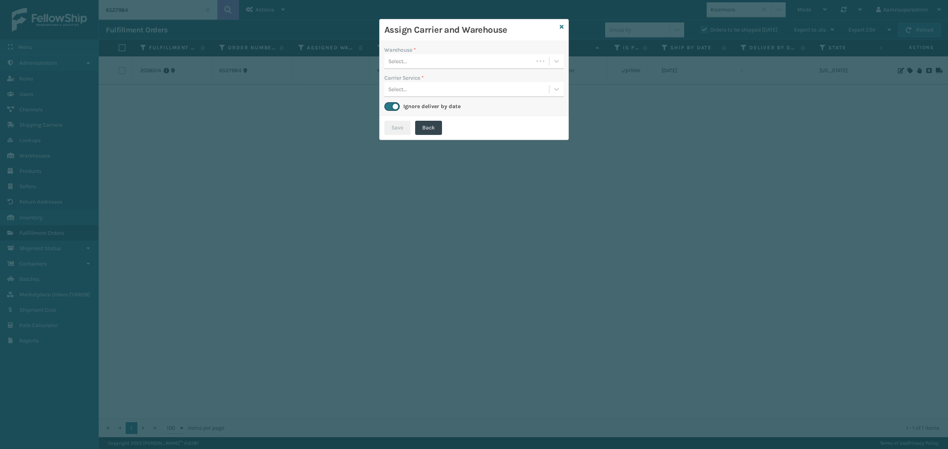
click at [460, 64] on div "Select..." at bounding box center [458, 61] width 149 height 13
click at [563, 28] on icon at bounding box center [562, 27] width 4 height 6
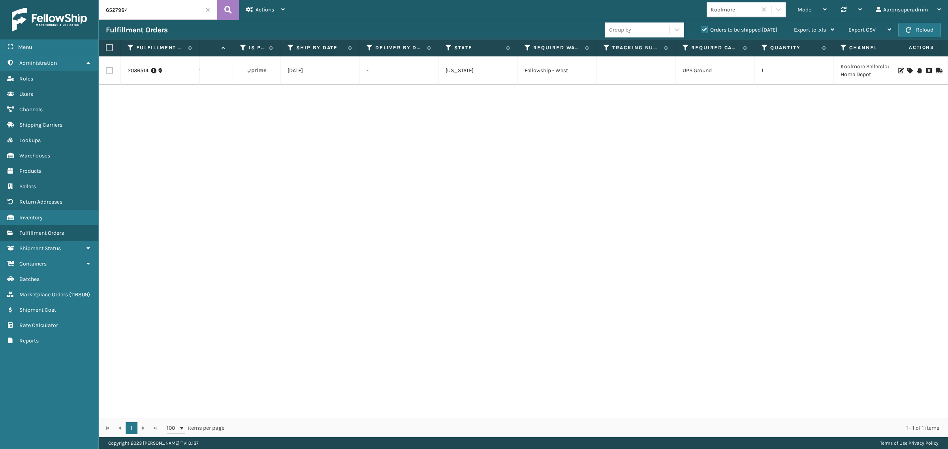
scroll to position [0, 376]
click at [907, 68] on icon at bounding box center [909, 71] width 5 height 6
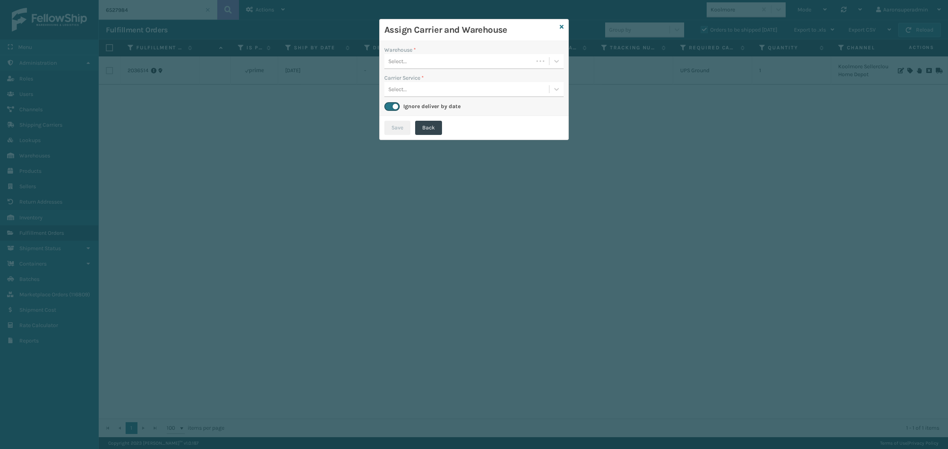
click at [453, 60] on div "Select..." at bounding box center [458, 61] width 149 height 13
click at [425, 83] on div "Fellowship - West (required)" at bounding box center [473, 81] width 179 height 15
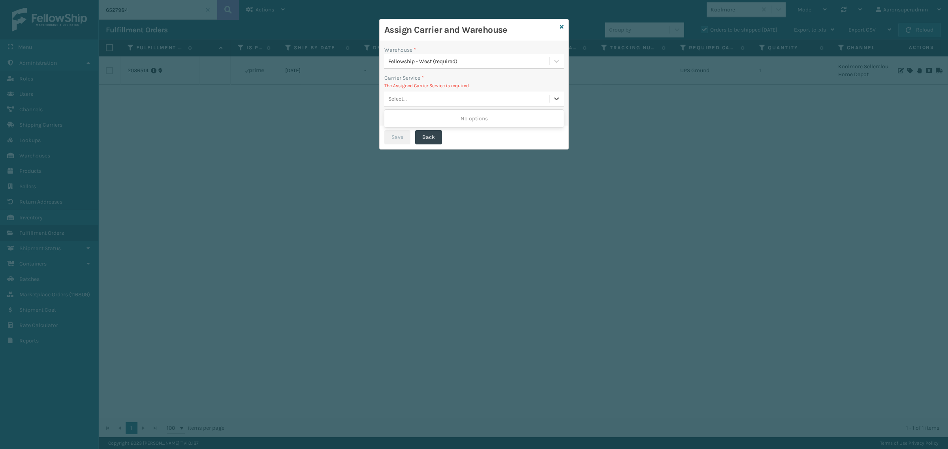
click at [447, 95] on div "Select..." at bounding box center [466, 98] width 165 height 13
click at [561, 28] on icon at bounding box center [562, 27] width 4 height 6
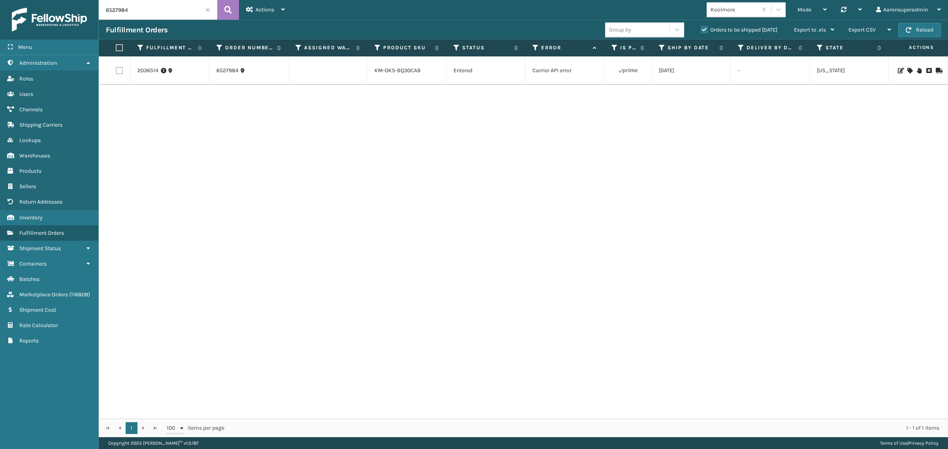
scroll to position [0, 0]
click at [415, 71] on link "KM-OKS-BQ30CAB" at bounding box center [400, 70] width 46 height 7
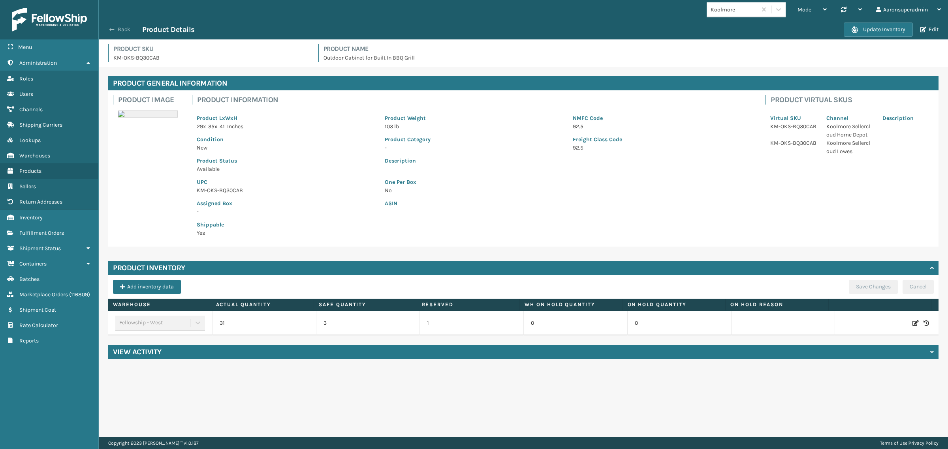
click at [111, 28] on span "button" at bounding box center [111, 30] width 5 height 6
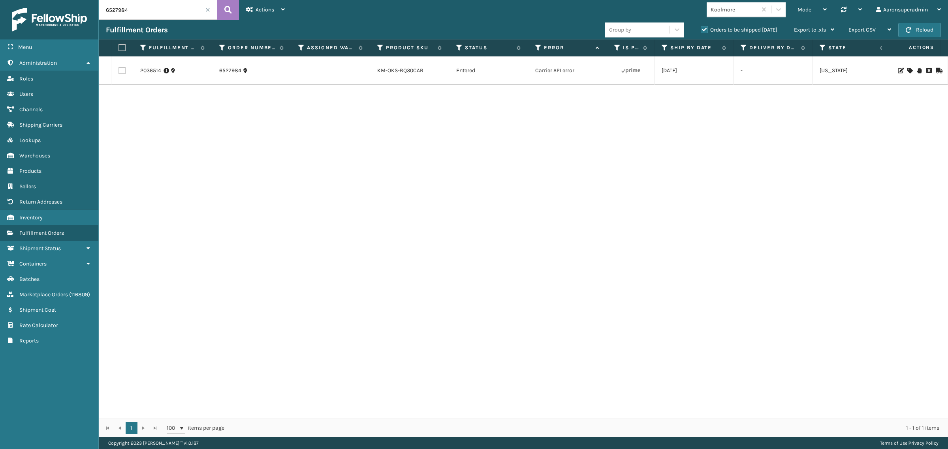
click at [136, 7] on input "6527984" at bounding box center [158, 10] width 118 height 20
paste input "KM-CRG60-NG"
type input "KM-CRG60-NG"
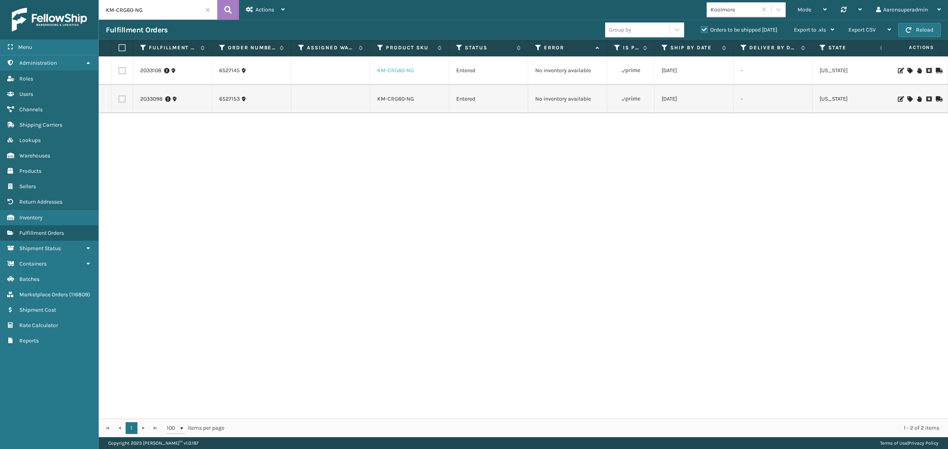
click at [386, 72] on link "KM-CRG60-NG" at bounding box center [395, 70] width 37 height 7
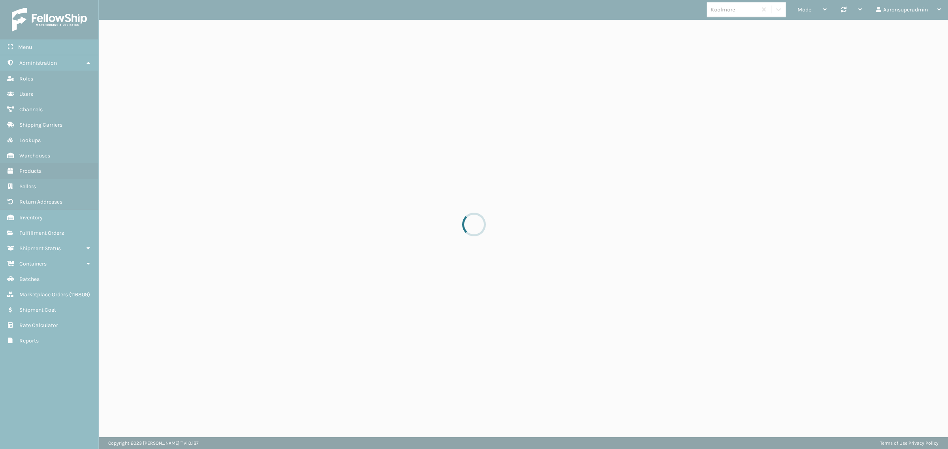
click at [393, 69] on div at bounding box center [474, 224] width 948 height 449
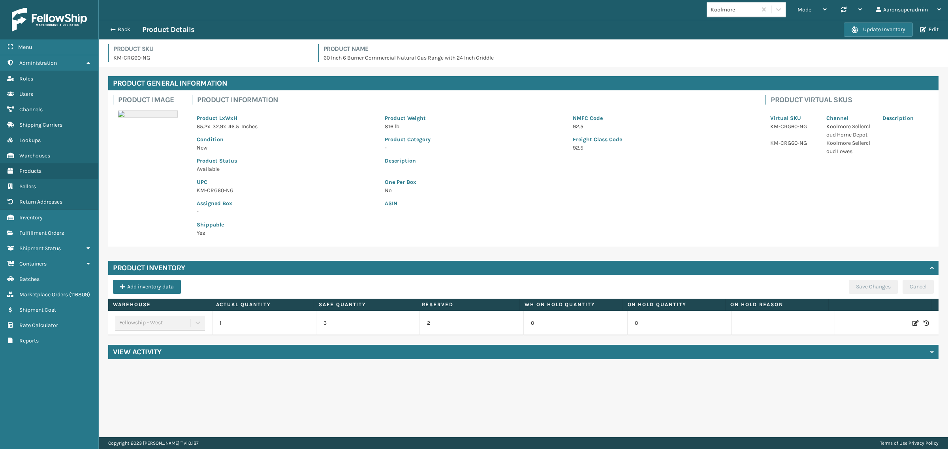
click at [912, 324] on icon at bounding box center [915, 324] width 6 height 8
click at [293, 320] on input "1" at bounding box center [264, 323] width 68 height 14
type input "10"
click at [847, 324] on button "ADD" at bounding box center [850, 323] width 20 height 9
click at [878, 285] on button "Save Changes" at bounding box center [873, 287] width 49 height 14
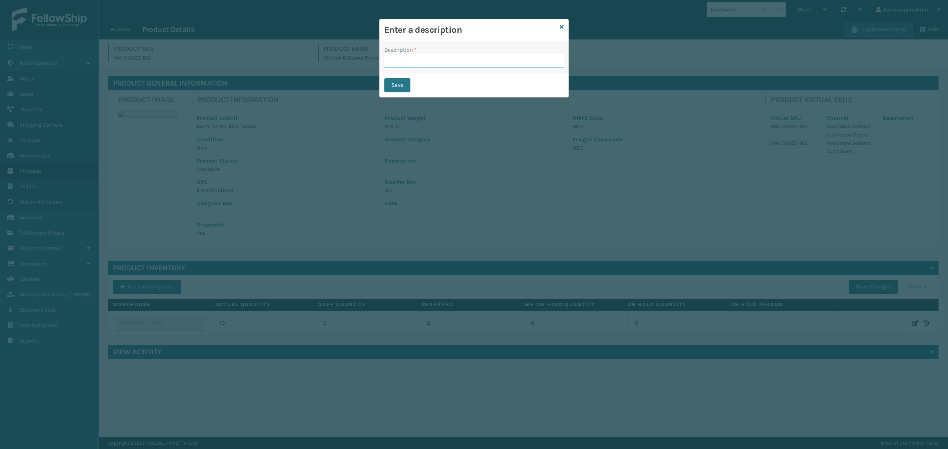
click at [411, 62] on input "Description *" at bounding box center [473, 61] width 179 height 14
type input "SFP"
drag, startPoint x: 408, startPoint y: 85, endPoint x: 391, endPoint y: 86, distance: 17.0
click at [408, 85] on button "Save" at bounding box center [397, 85] width 26 height 14
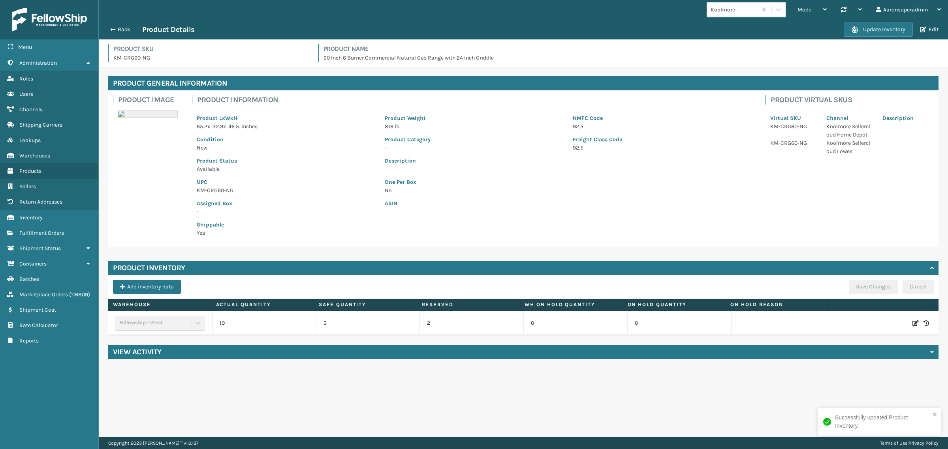
click at [903, 323] on div at bounding box center [887, 324] width 94 height 8
click at [912, 322] on icon at bounding box center [915, 324] width 6 height 8
click at [276, 328] on input "10" at bounding box center [264, 323] width 68 height 14
type input "2"
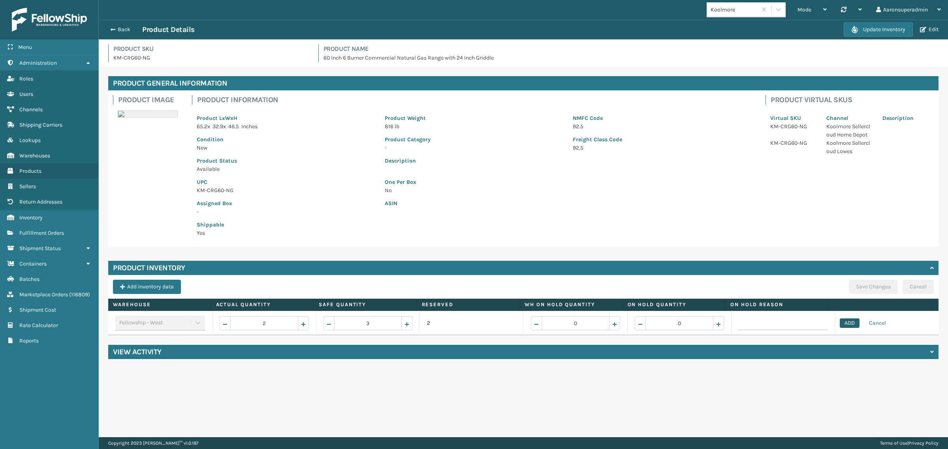
click at [842, 322] on button "ADD" at bounding box center [850, 323] width 20 height 9
click at [866, 290] on button "Save Changes" at bounding box center [873, 287] width 49 height 14
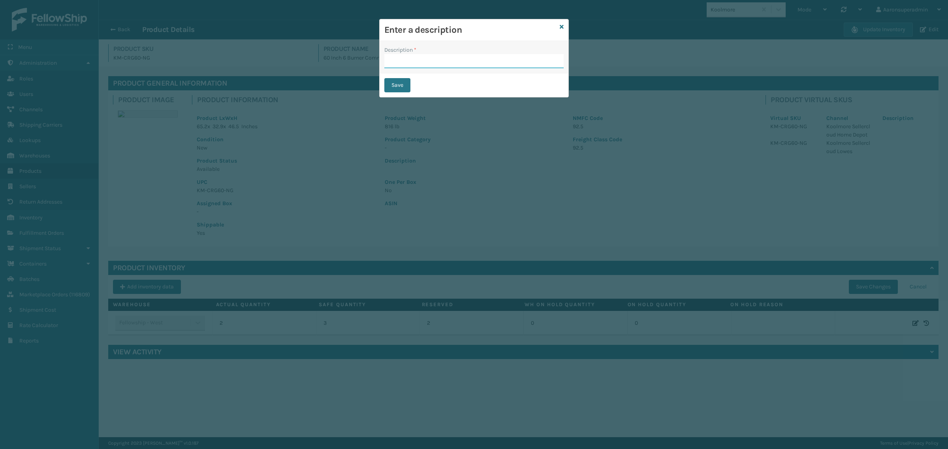
click at [448, 68] on input "Description *" at bounding box center [473, 61] width 179 height 14
type input "SFP"
click at [403, 89] on button "Save" at bounding box center [397, 85] width 26 height 14
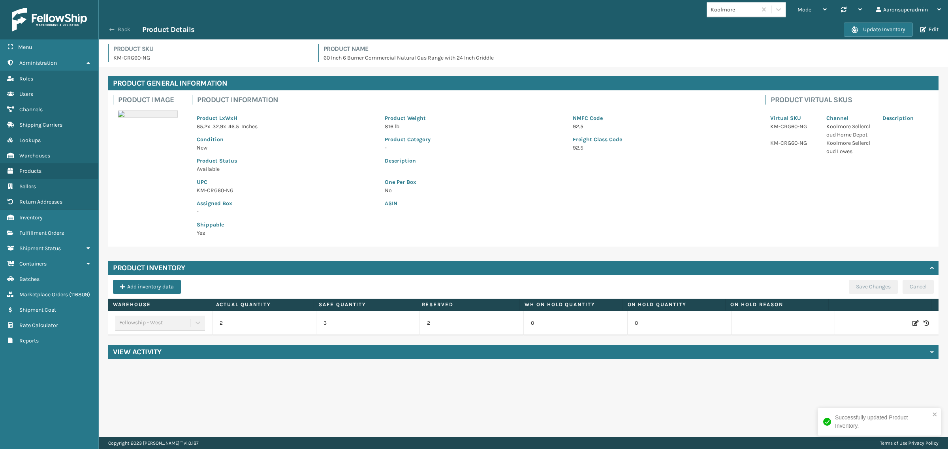
click at [122, 30] on button "Back" at bounding box center [124, 29] width 36 height 7
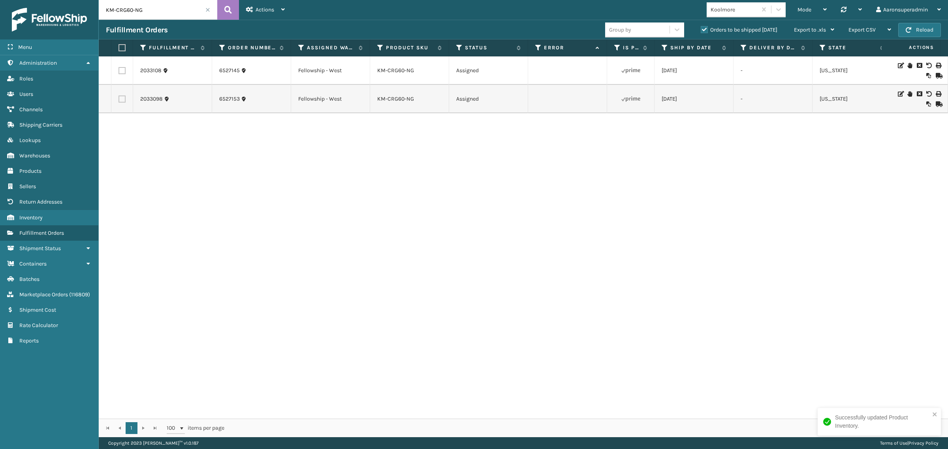
click at [148, 15] on input "KM-CRG60-NG" at bounding box center [158, 10] width 118 height 20
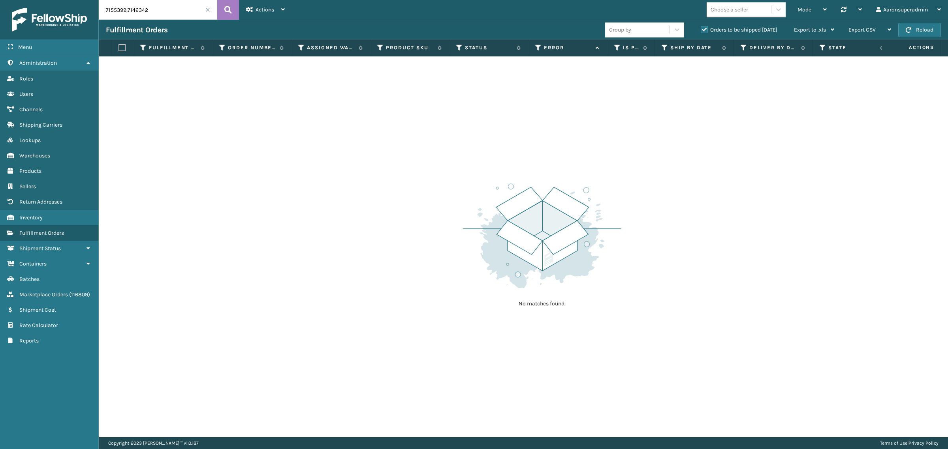
click at [721, 30] on label "Orders to be shipped [DATE]" at bounding box center [739, 29] width 77 height 7
click at [701, 30] on input "Orders to be shipped [DATE]" at bounding box center [701, 27] width 0 height 5
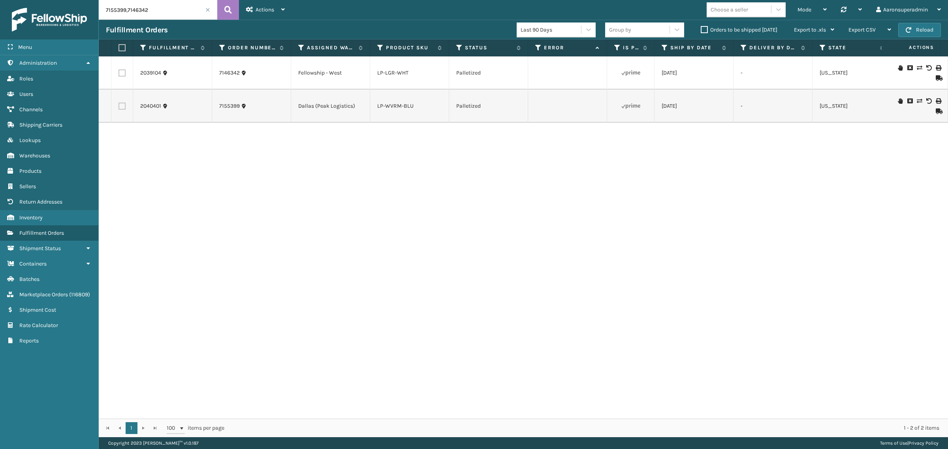
click at [165, 15] on input "7155399,7146342" at bounding box center [158, 10] width 118 height 20
paste input "2037048"
type input "2037048"
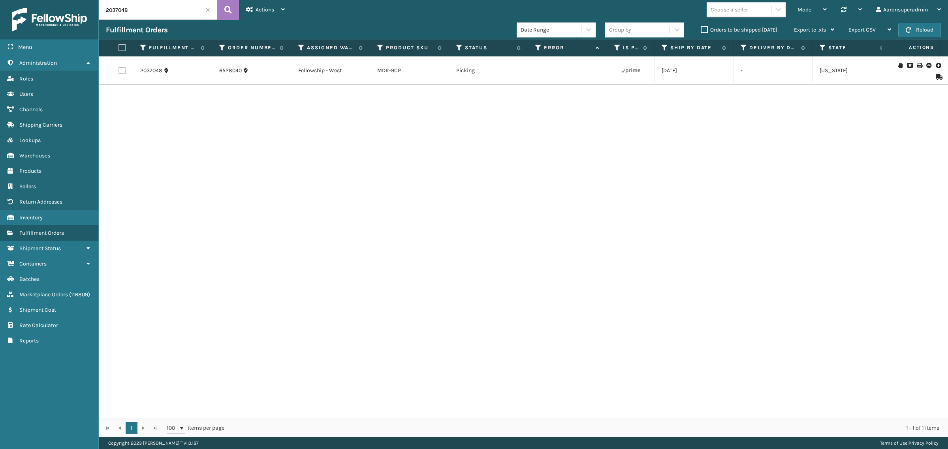
click at [936, 64] on icon at bounding box center [938, 66] width 5 height 8
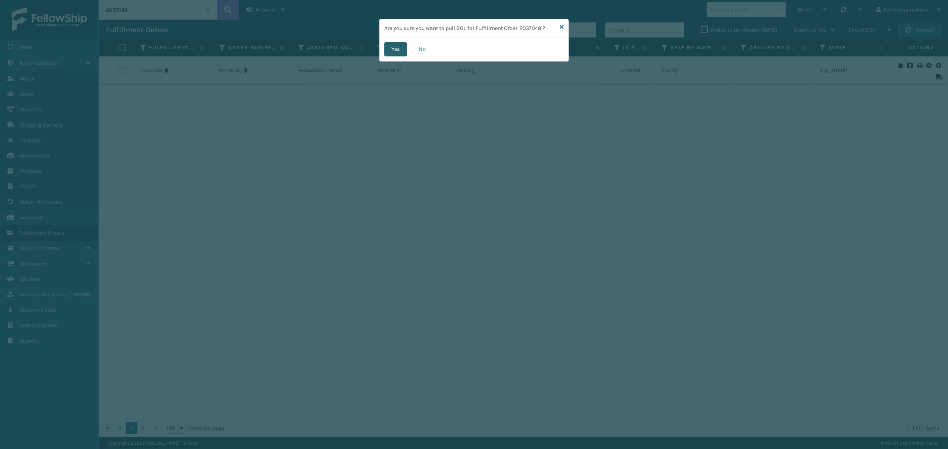
click at [398, 48] on button "Yes" at bounding box center [395, 49] width 23 height 14
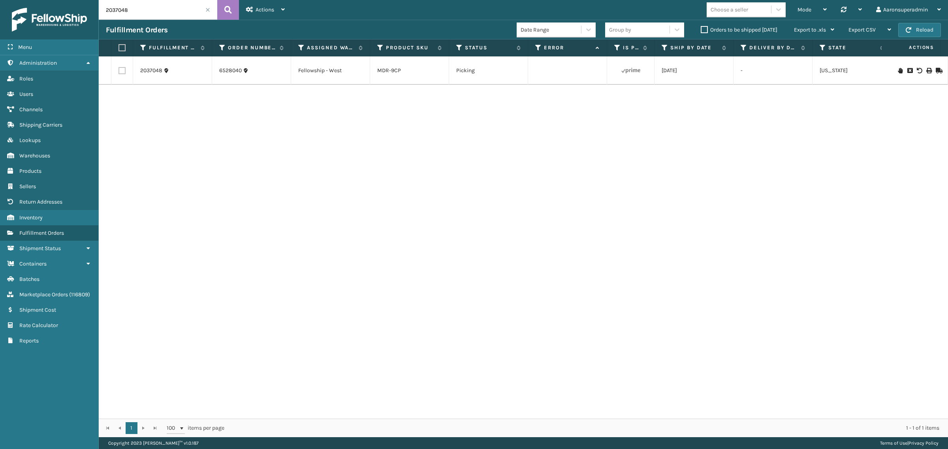
click at [701, 31] on label "Orders to be shipped [DATE]" at bounding box center [739, 29] width 77 height 7
click at [701, 30] on input "Orders to be shipped [DATE]" at bounding box center [701, 27] width 0 height 5
click at [207, 10] on span at bounding box center [207, 10] width 5 height 5
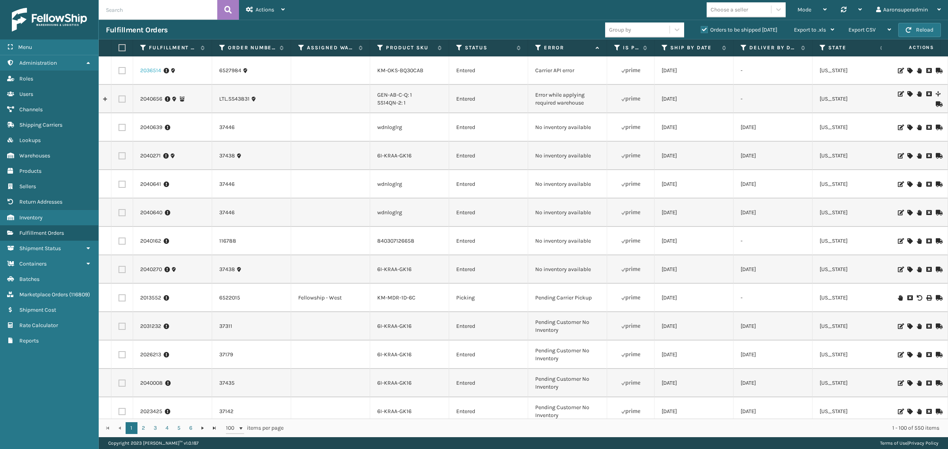
click at [145, 72] on link "2036514" at bounding box center [150, 71] width 21 height 8
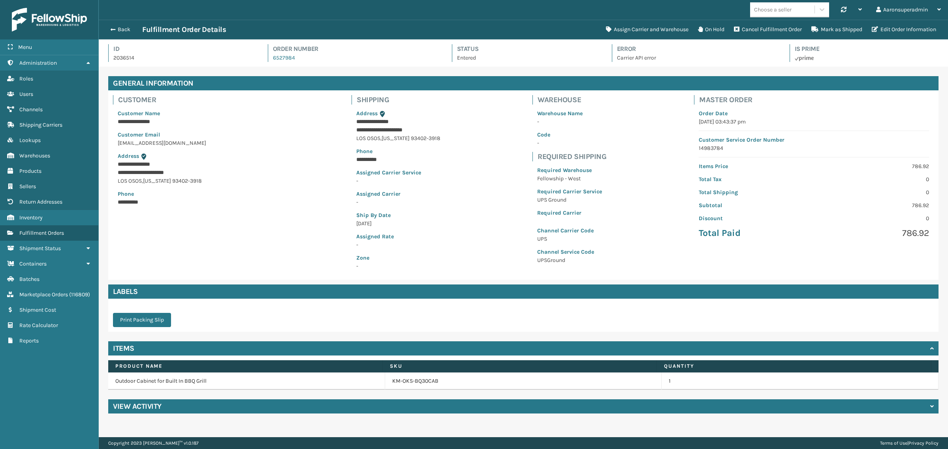
scroll to position [19, 849]
drag, startPoint x: 443, startPoint y: 141, endPoint x: 357, endPoint y: 128, distance: 87.5
click at [357, 128] on div "**********" at bounding box center [399, 190] width 94 height 171
drag, startPoint x: 358, startPoint y: 125, endPoint x: 348, endPoint y: 130, distance: 11.2
click at [901, 25] on button "Edit Order Information" at bounding box center [904, 30] width 74 height 16
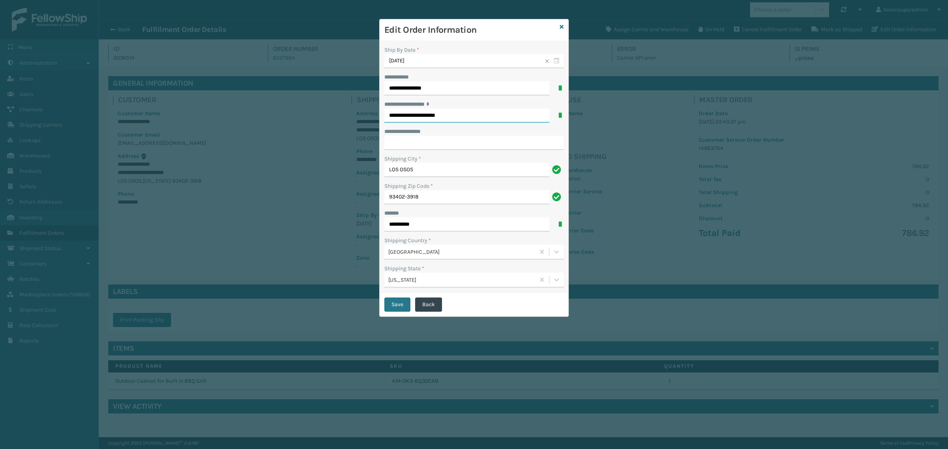
click at [417, 119] on input "**********" at bounding box center [466, 116] width 165 height 14
click at [412, 107] on label "**********" at bounding box center [413, 104] width 59 height 8
click at [412, 109] on input "**********" at bounding box center [466, 116] width 165 height 14
click at [412, 107] on label "**********" at bounding box center [413, 104] width 59 height 8
click at [412, 109] on input "**********" at bounding box center [466, 116] width 165 height 14
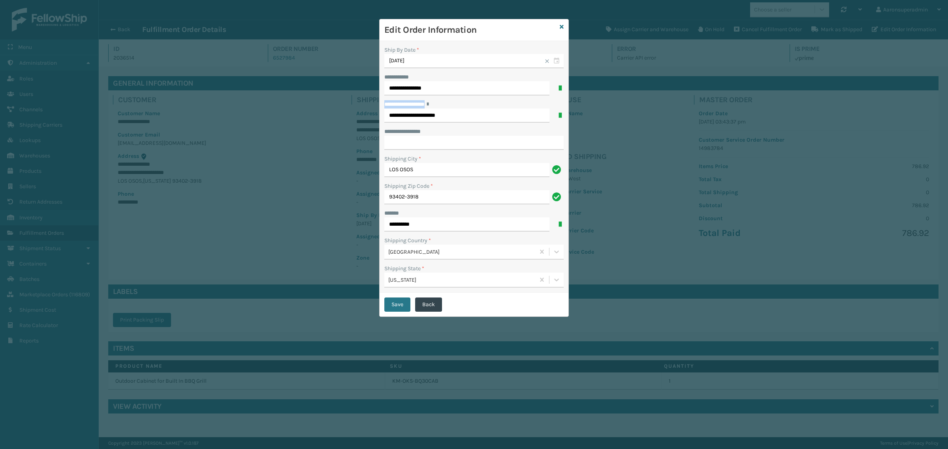
click at [412, 107] on label "**********" at bounding box center [413, 104] width 59 height 8
click at [412, 109] on input "**********" at bounding box center [466, 116] width 165 height 14
click at [410, 117] on input "**********" at bounding box center [466, 116] width 165 height 14
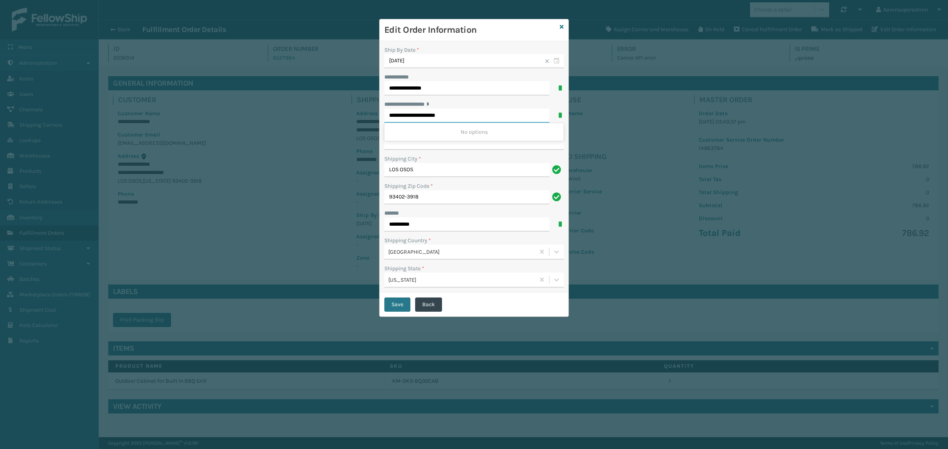
paste input "text"
click at [435, 133] on div "[STREET_ADDRESS]" at bounding box center [473, 132] width 179 height 15
type input "**********"
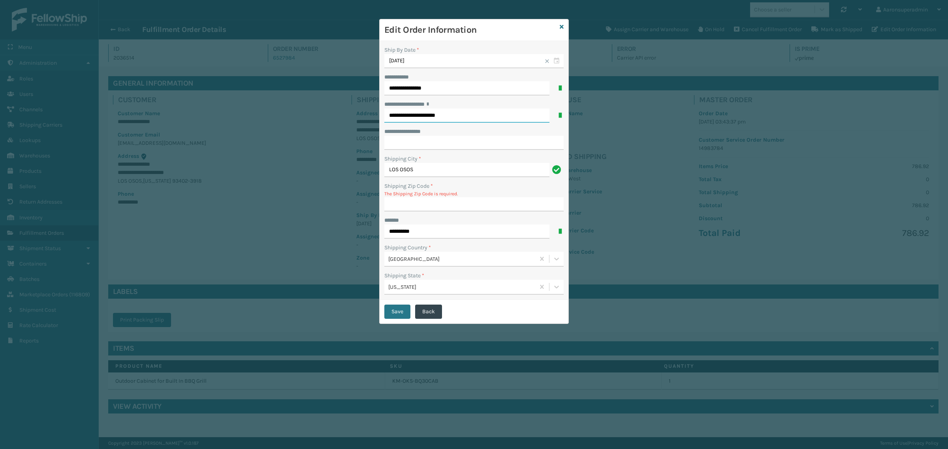
type input "93402-3918"
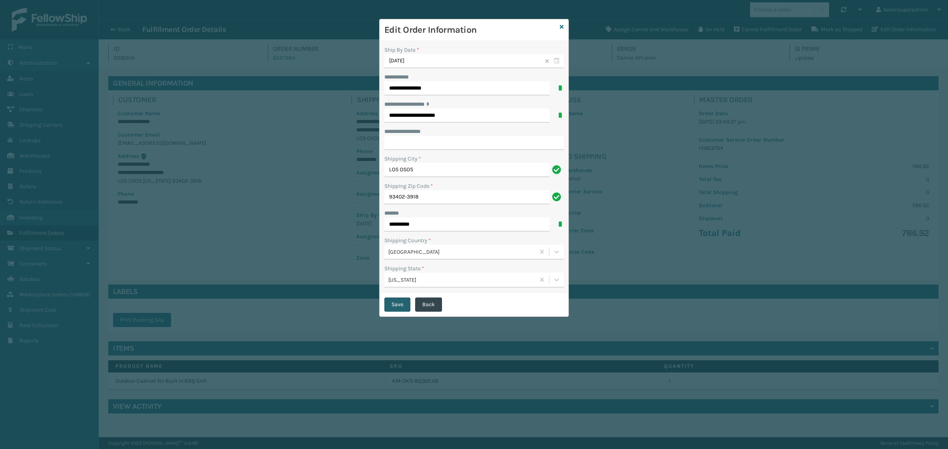
click at [404, 309] on button "Save" at bounding box center [397, 305] width 26 height 14
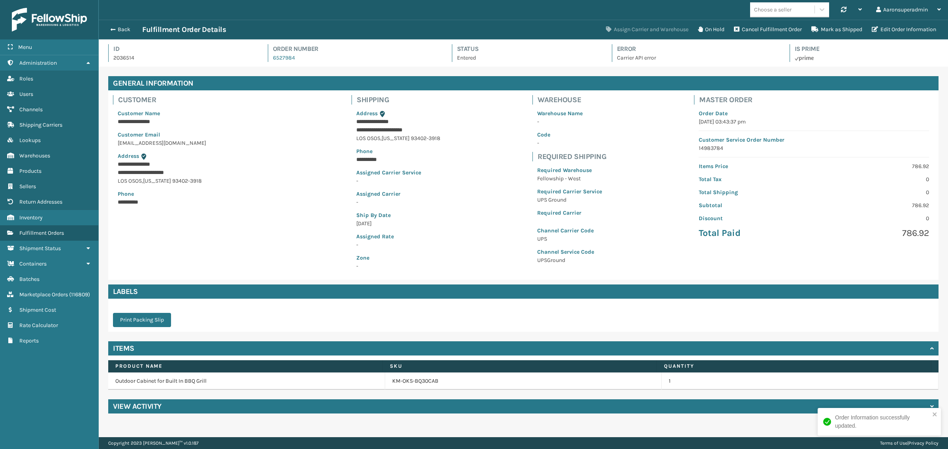
click at [636, 28] on button "Assign Carrier and Warehouse" at bounding box center [647, 30] width 92 height 16
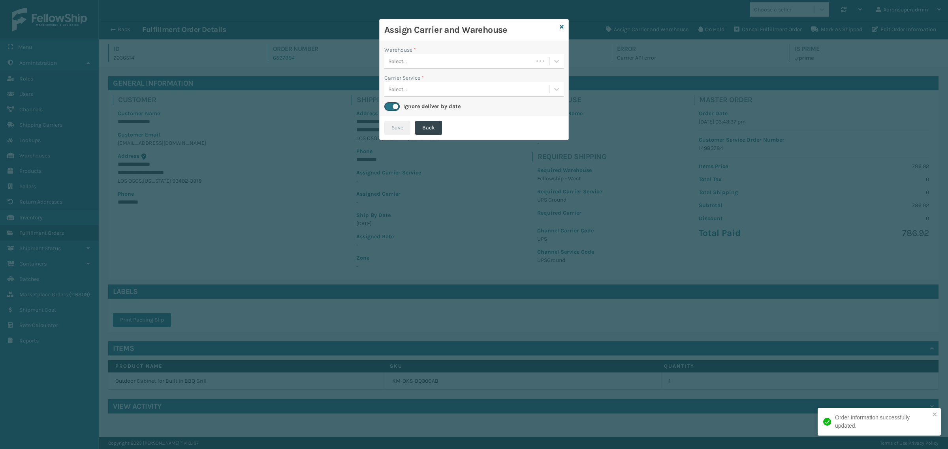
click at [413, 70] on div "Warehouse * Select... Carrier Service * Select... Ignore deliver by date" at bounding box center [474, 78] width 189 height 75
click at [414, 66] on div "Select..." at bounding box center [458, 61] width 149 height 13
click at [408, 87] on div "Fellowship - West (required)" at bounding box center [473, 81] width 179 height 15
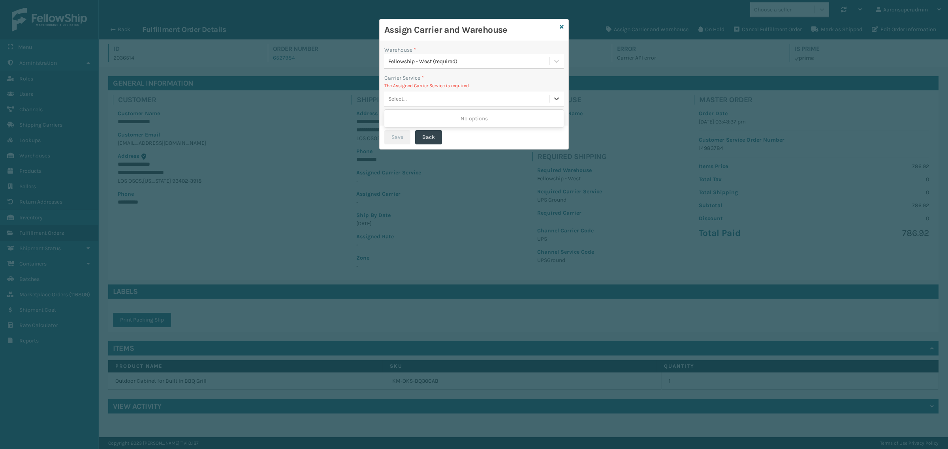
click at [408, 97] on div "Select..." at bounding box center [466, 98] width 165 height 13
click at [562, 24] on icon at bounding box center [562, 27] width 4 height 6
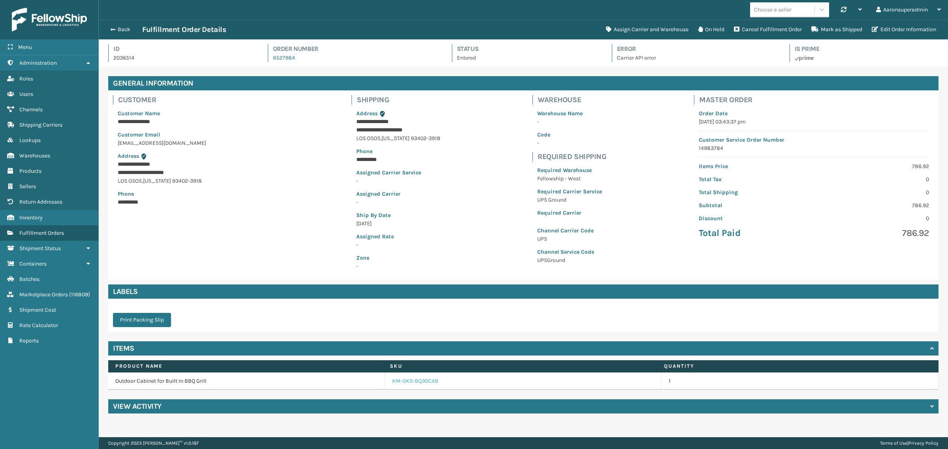
click at [425, 380] on link "KM-OKS-BQ30CAB" at bounding box center [415, 382] width 46 height 8
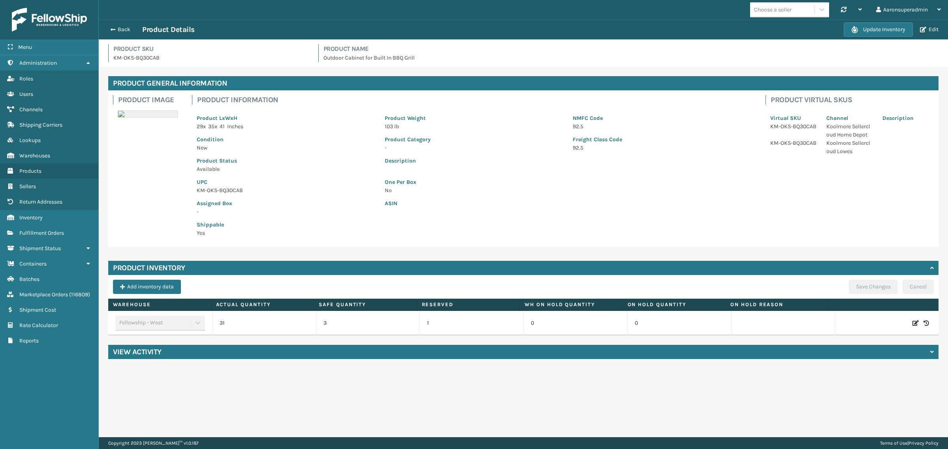
click at [145, 58] on p "KM-OKS-BQ30CAB" at bounding box center [211, 58] width 196 height 8
copy p "KM-OKS-BQ30CAB"
click at [922, 34] on div "Update Inventory Edit" at bounding box center [892, 30] width 97 height 14
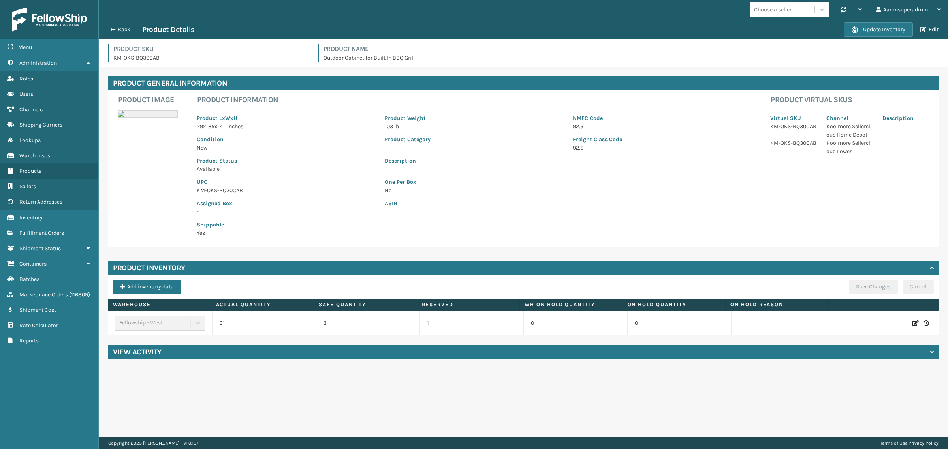
click at [520, 133] on div "Product Category -" at bounding box center [474, 141] width 188 height 21
